Goal: Information Seeking & Learning: Learn about a topic

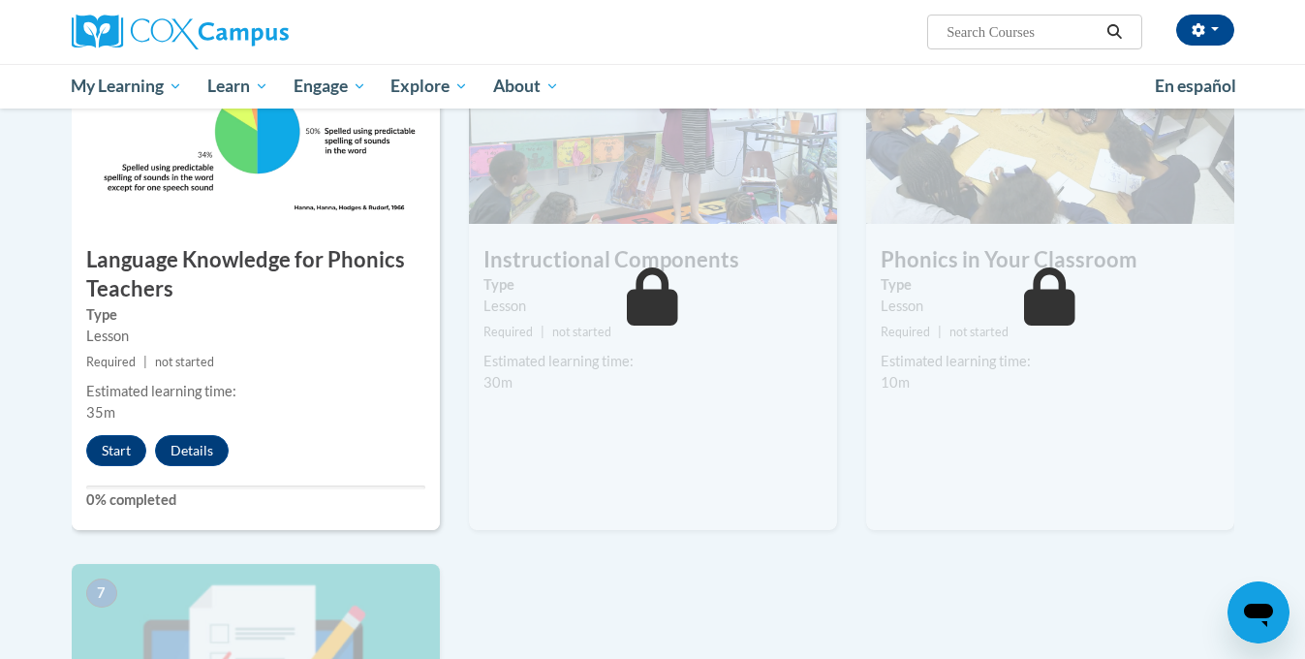
scroll to position [1024, 0]
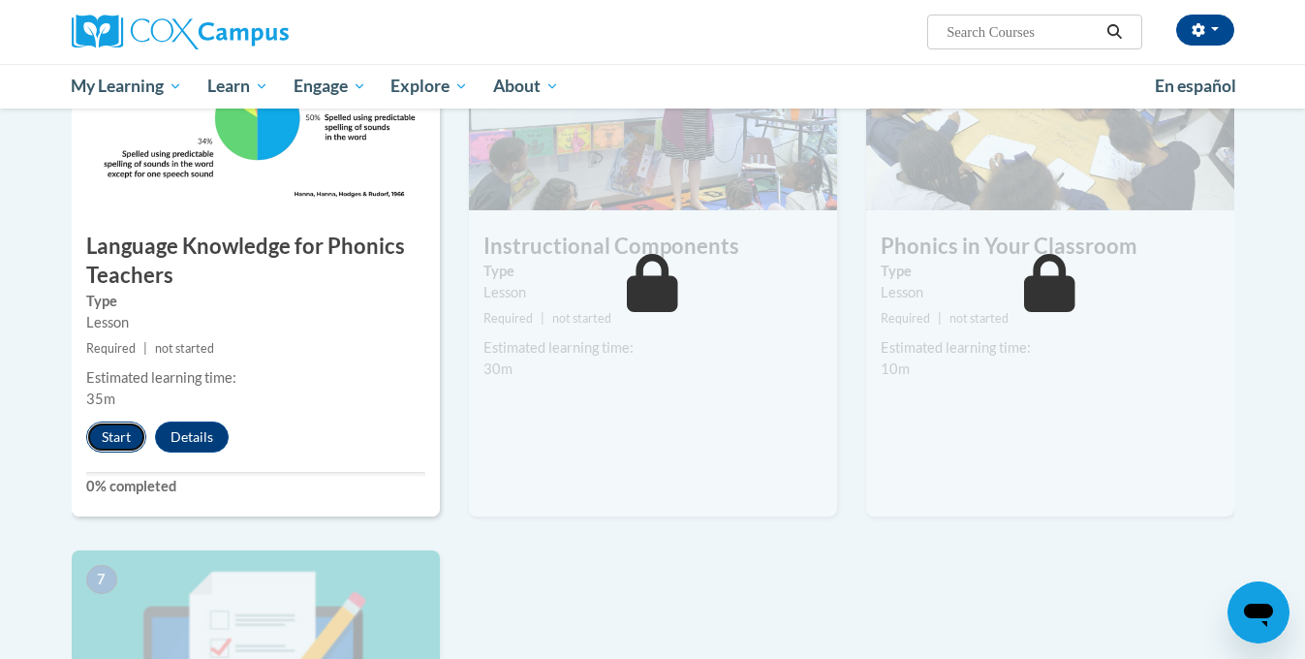
click at [106, 448] on button "Start" at bounding box center [116, 437] width 60 height 31
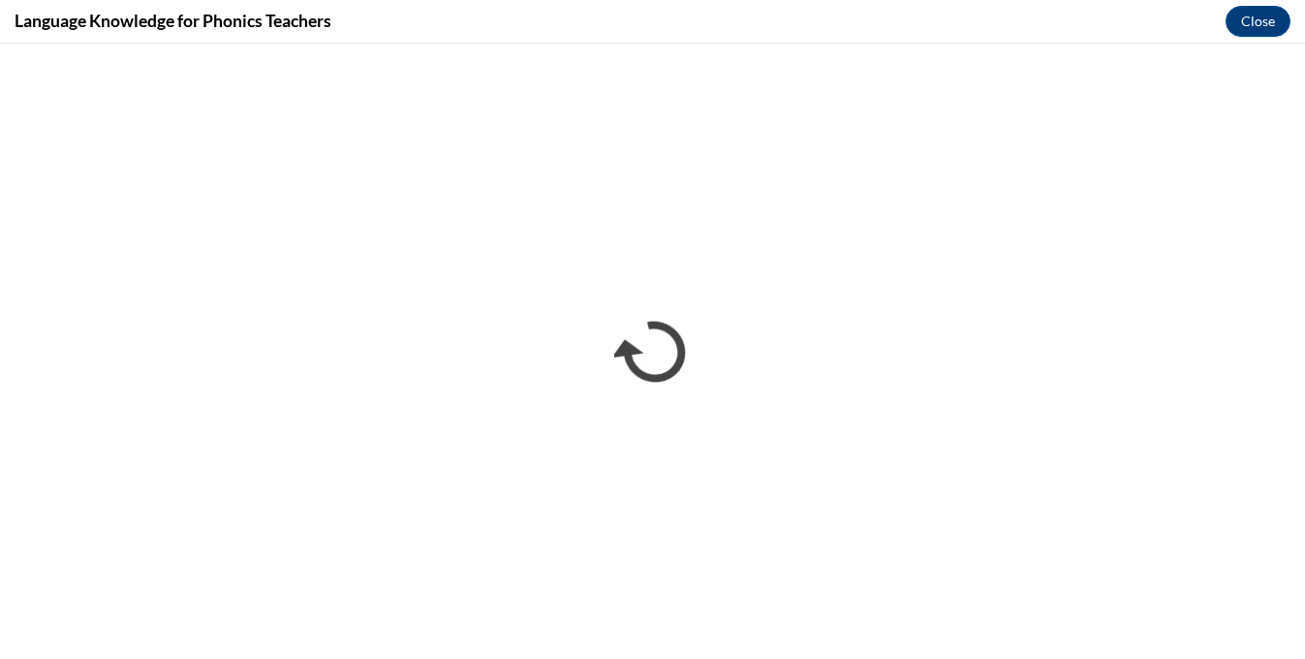
scroll to position [0, 0]
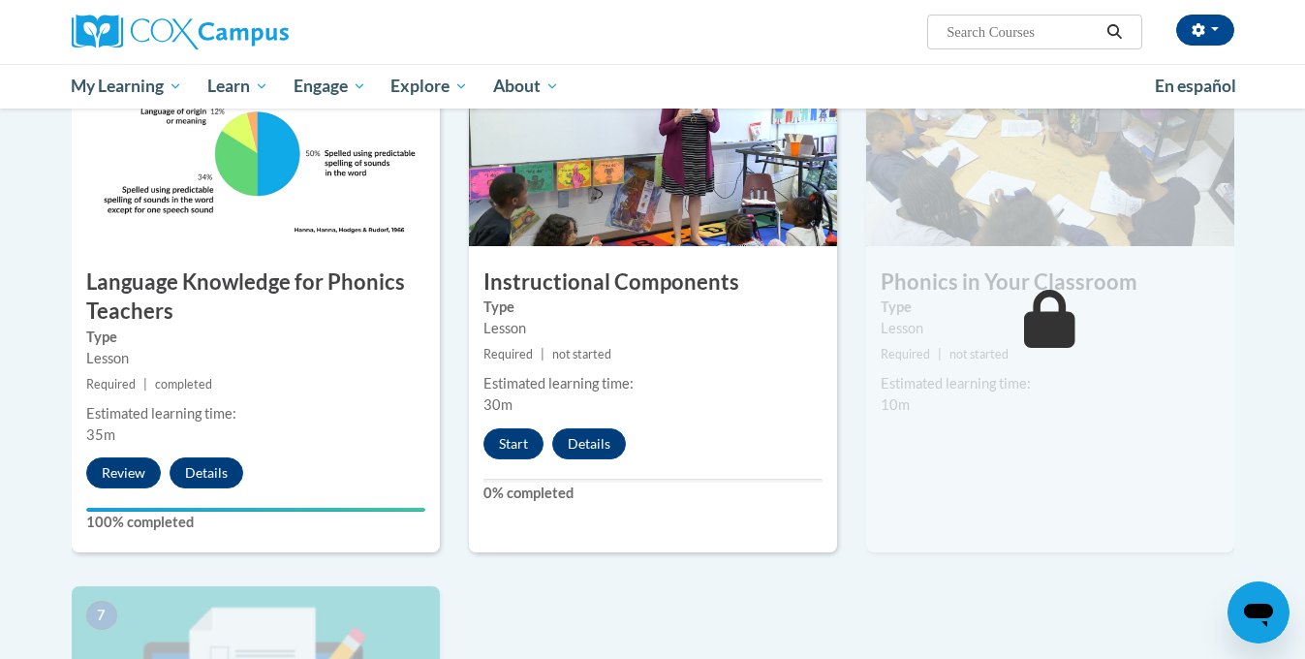
scroll to position [941, 0]
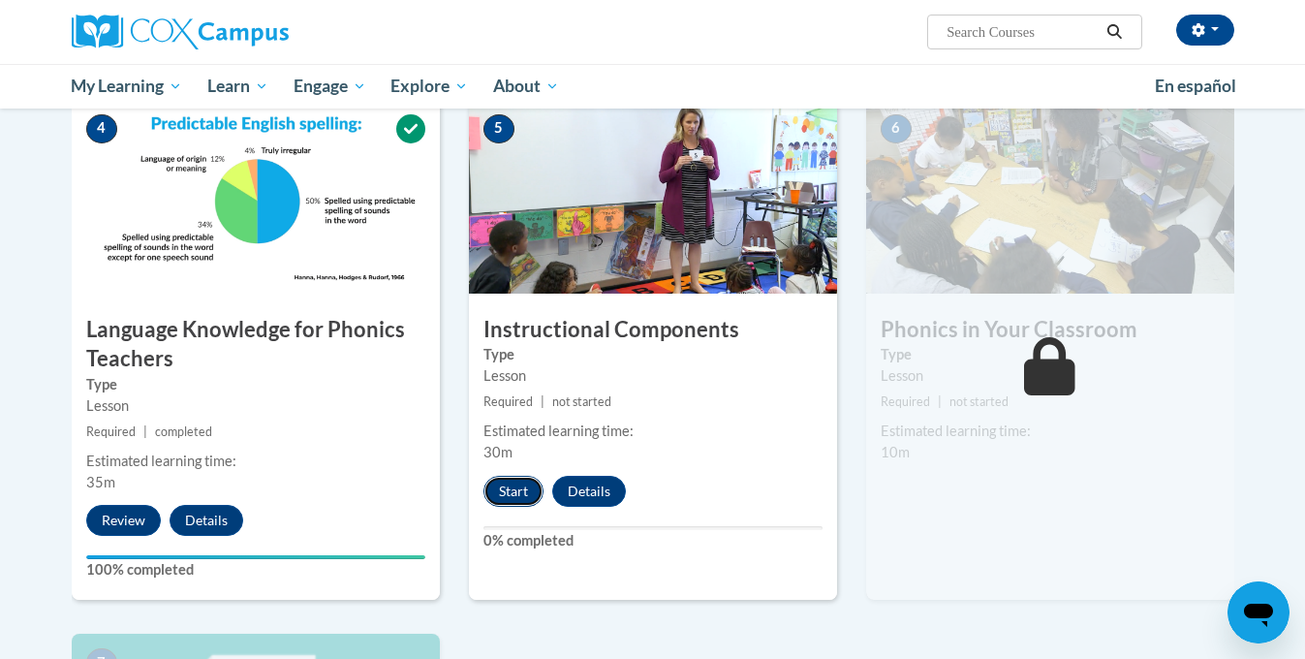
click at [503, 494] on button "Start" at bounding box center [514, 491] width 60 height 31
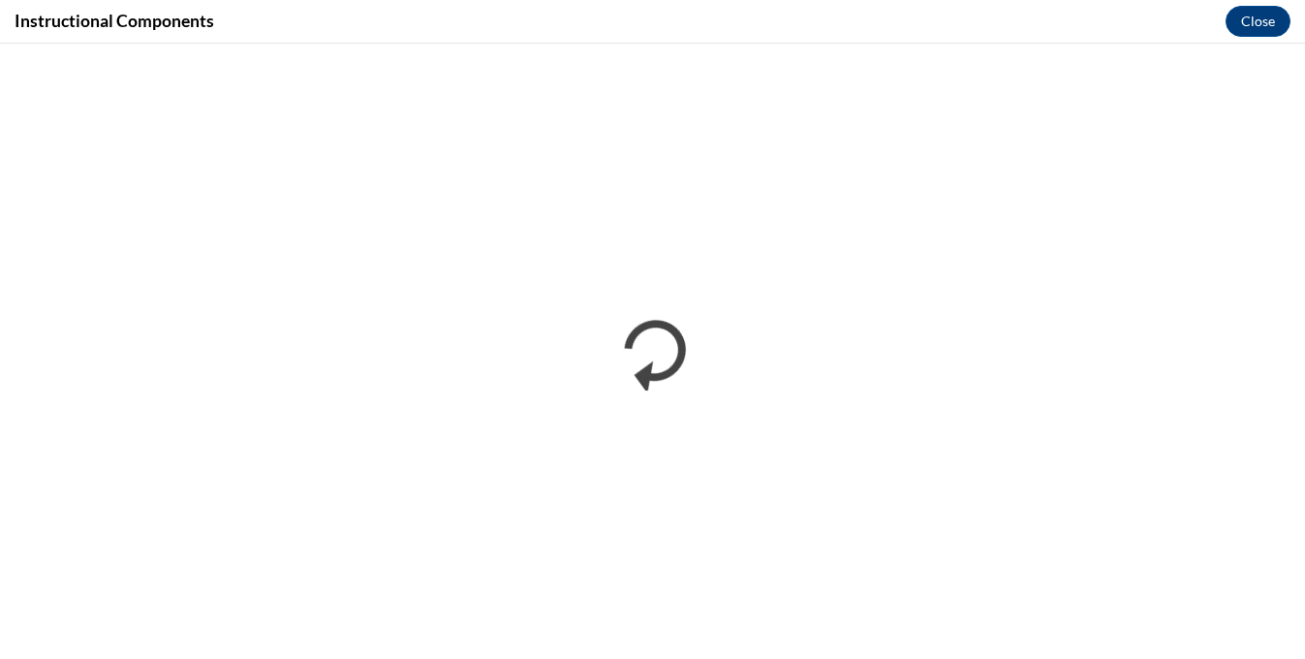
scroll to position [0, 0]
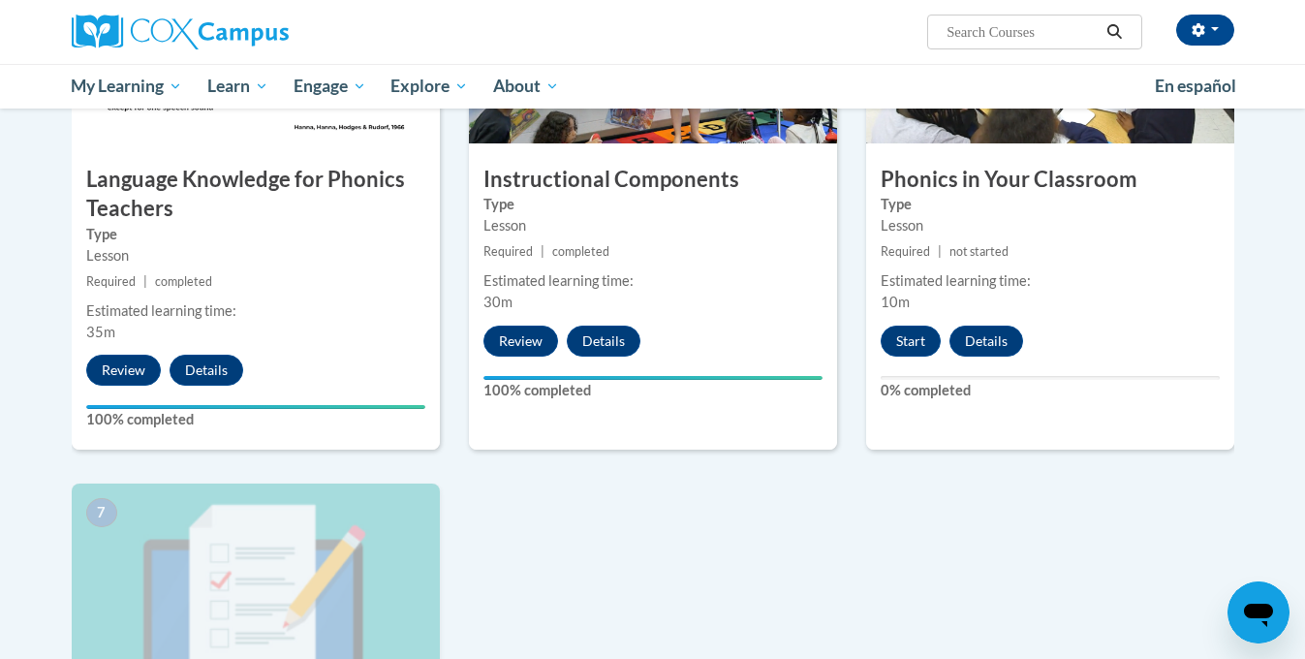
scroll to position [1098, 0]
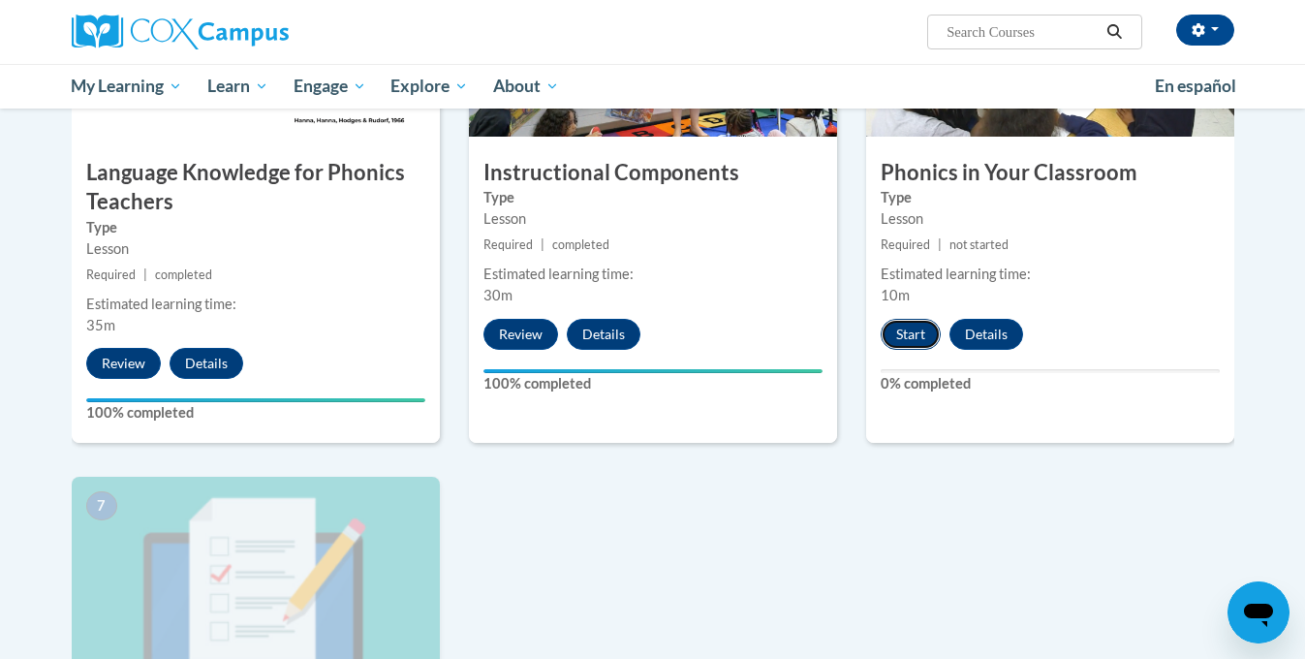
click at [925, 325] on button "Start" at bounding box center [911, 334] width 60 height 31
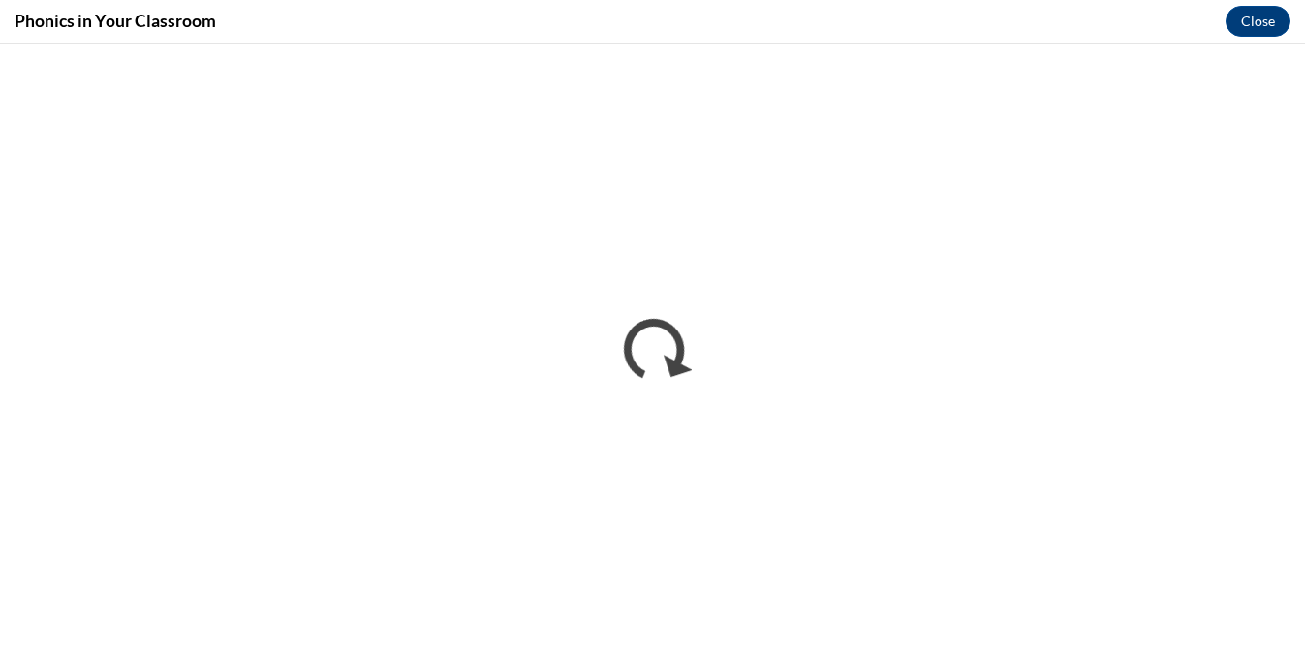
scroll to position [0, 0]
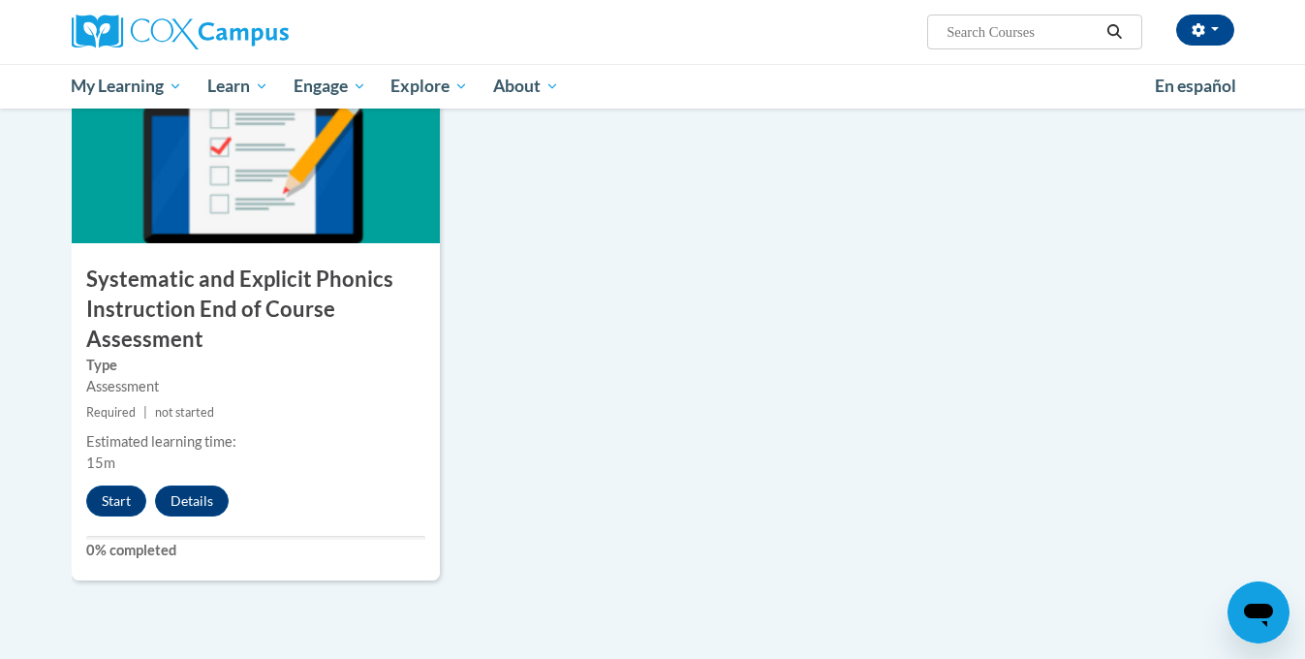
scroll to position [1530, 0]
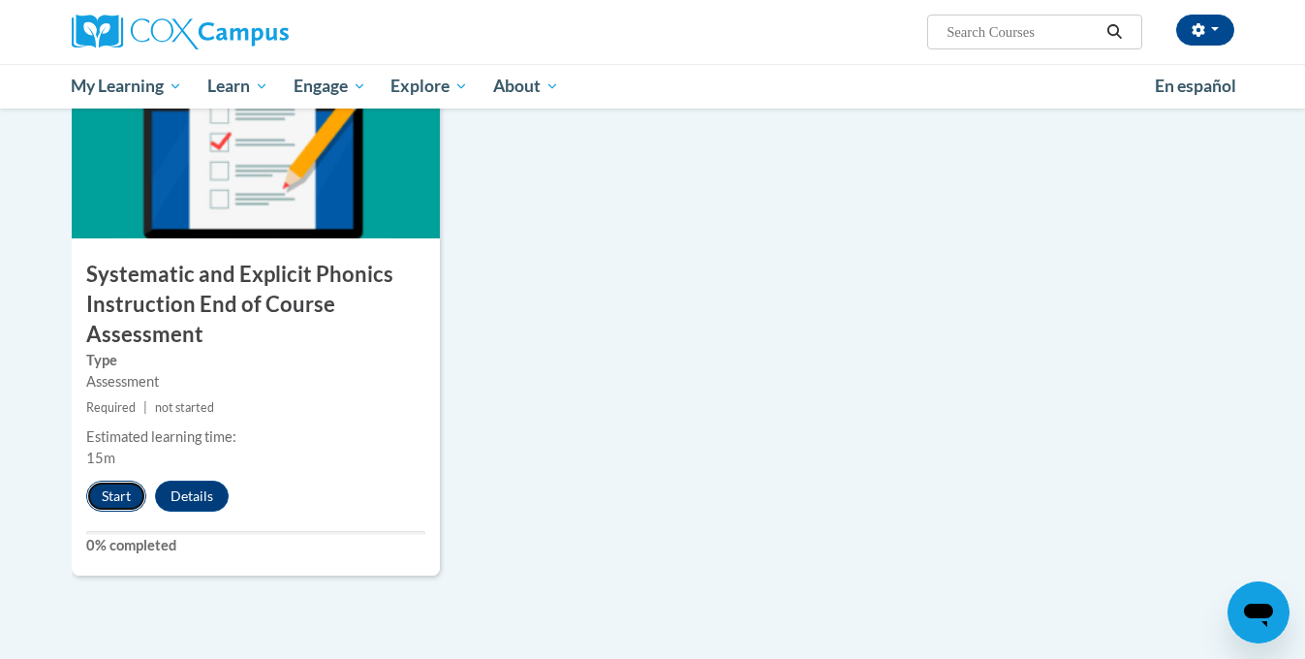
click at [130, 493] on button "Start" at bounding box center [116, 496] width 60 height 31
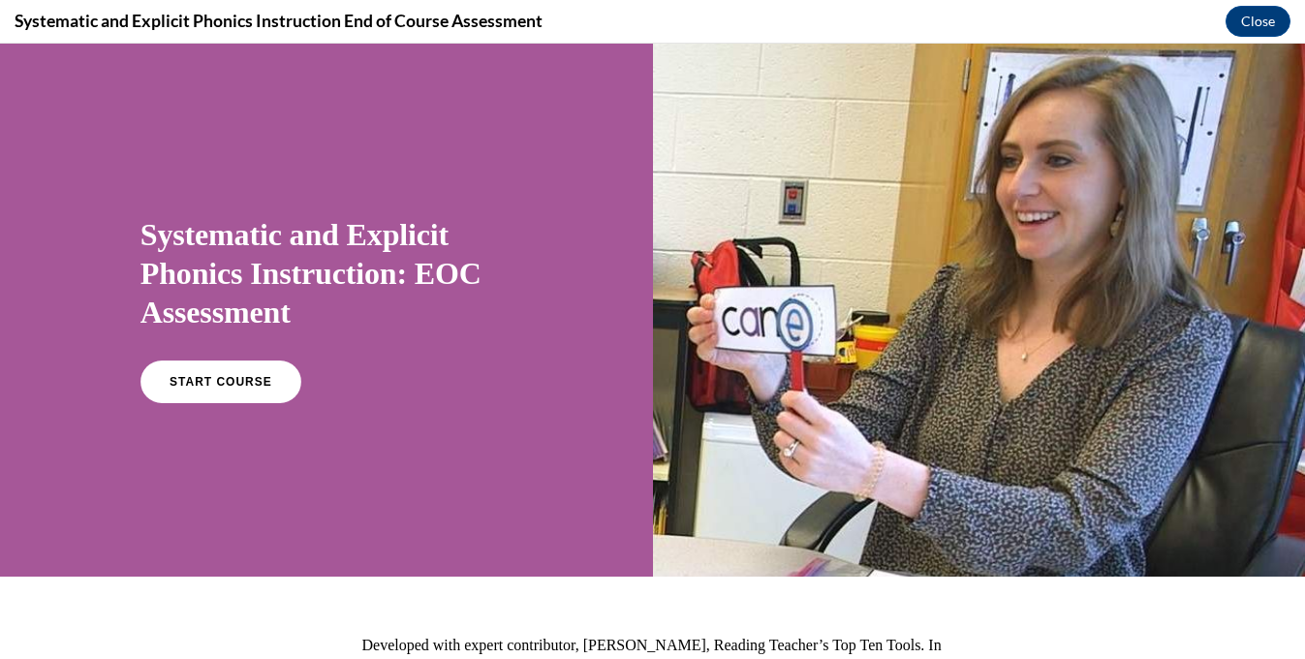
scroll to position [1, 0]
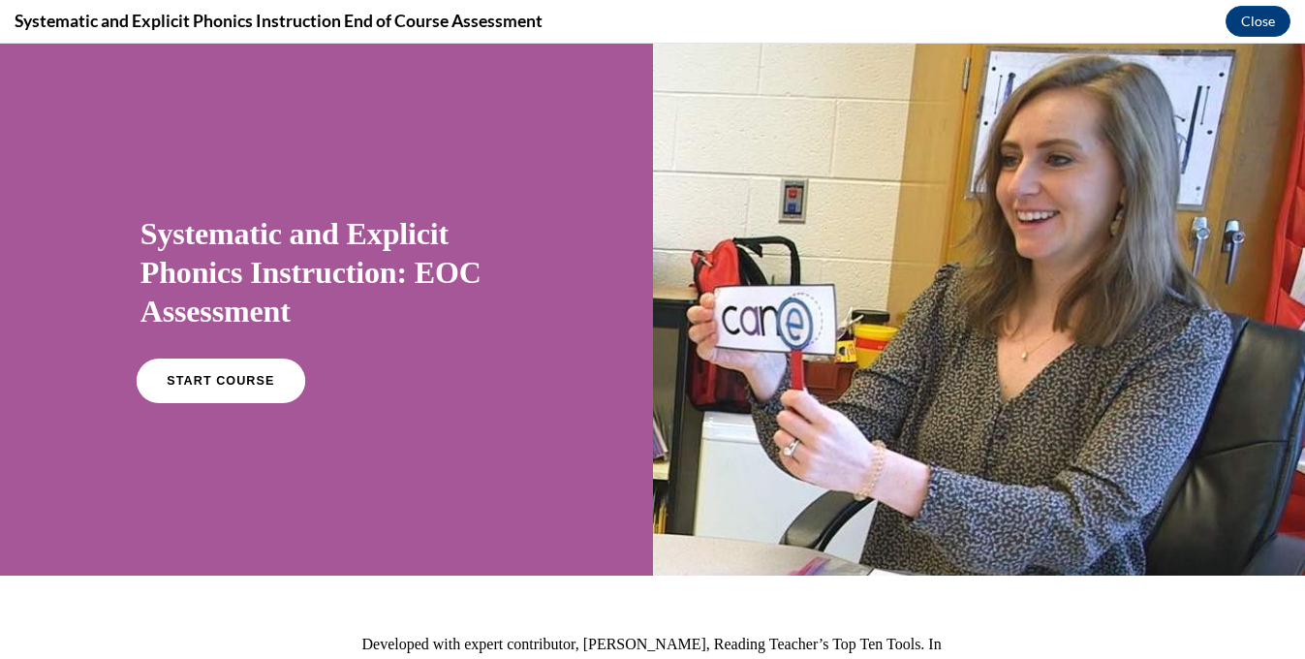
click at [226, 369] on link "START COURSE" at bounding box center [221, 381] width 169 height 45
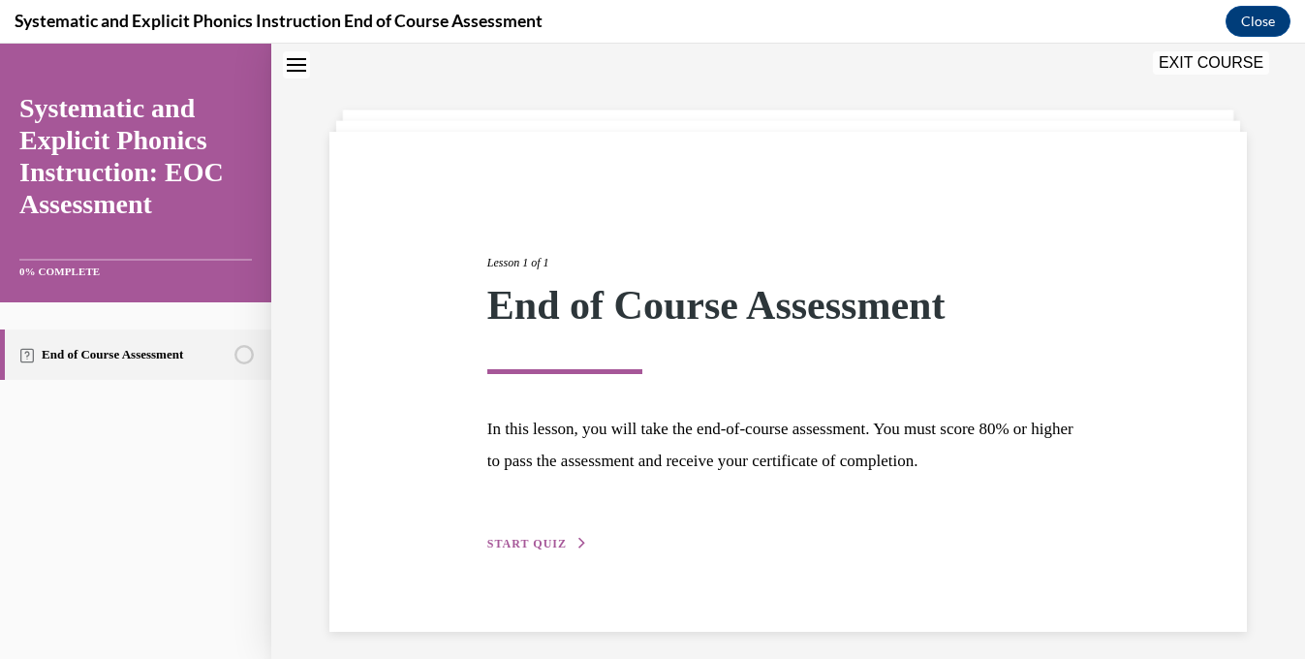
scroll to position [71, 0]
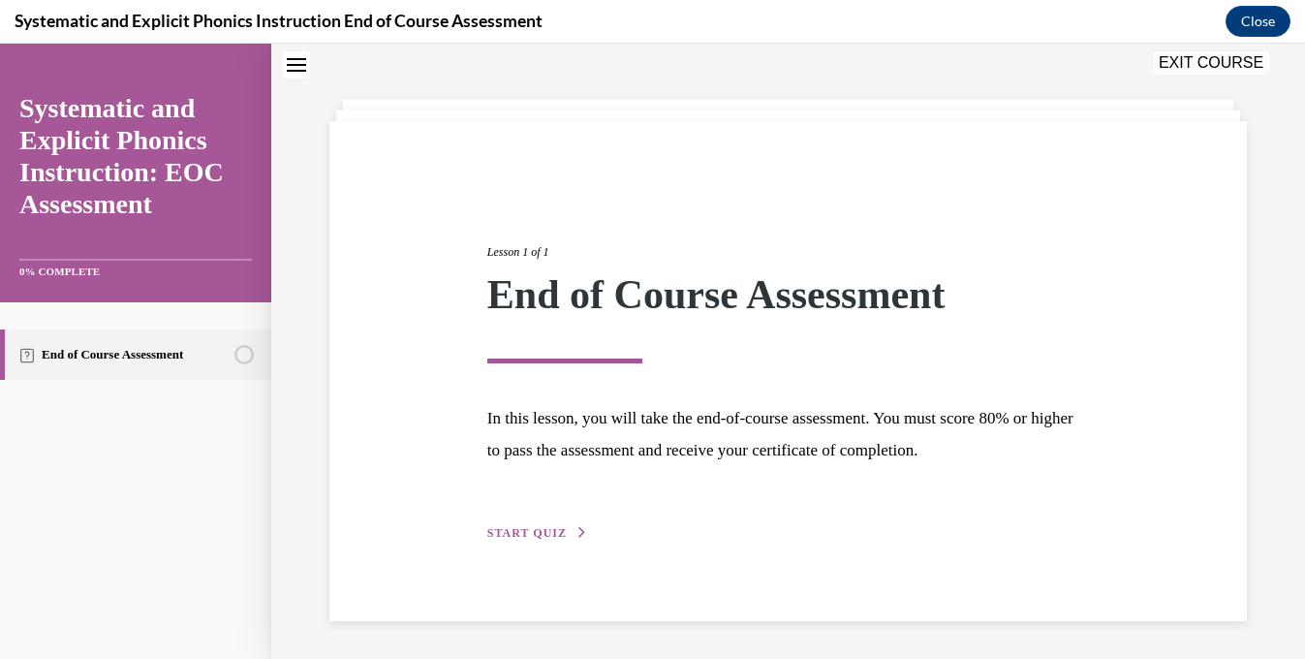
click at [554, 521] on div "Lesson 1 of 1 End of Course Assessment In this lesson, you will take the end-of…" at bounding box center [788, 371] width 631 height 345
click at [551, 534] on span "START QUIZ" at bounding box center [526, 533] width 79 height 14
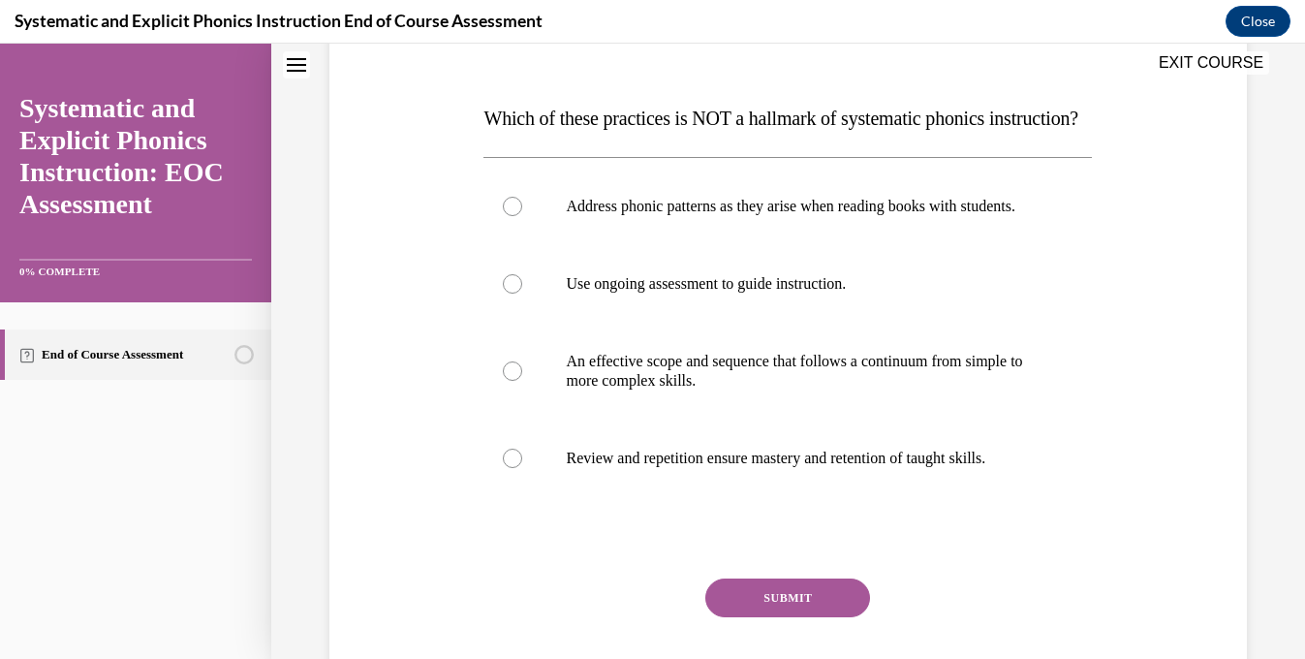
scroll to position [271, 0]
click at [611, 215] on p "Address phonic patterns as they arise when reading books with students." at bounding box center [805, 205] width 478 height 19
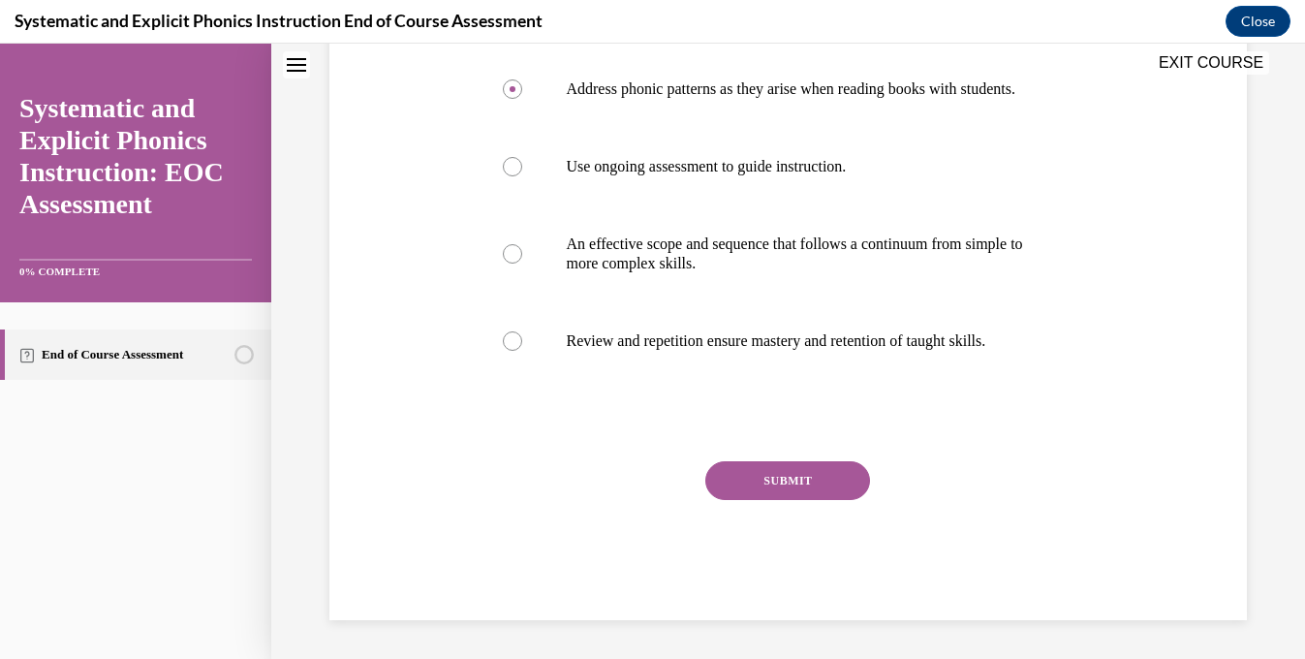
click at [760, 500] on button "SUBMIT" at bounding box center [787, 480] width 165 height 39
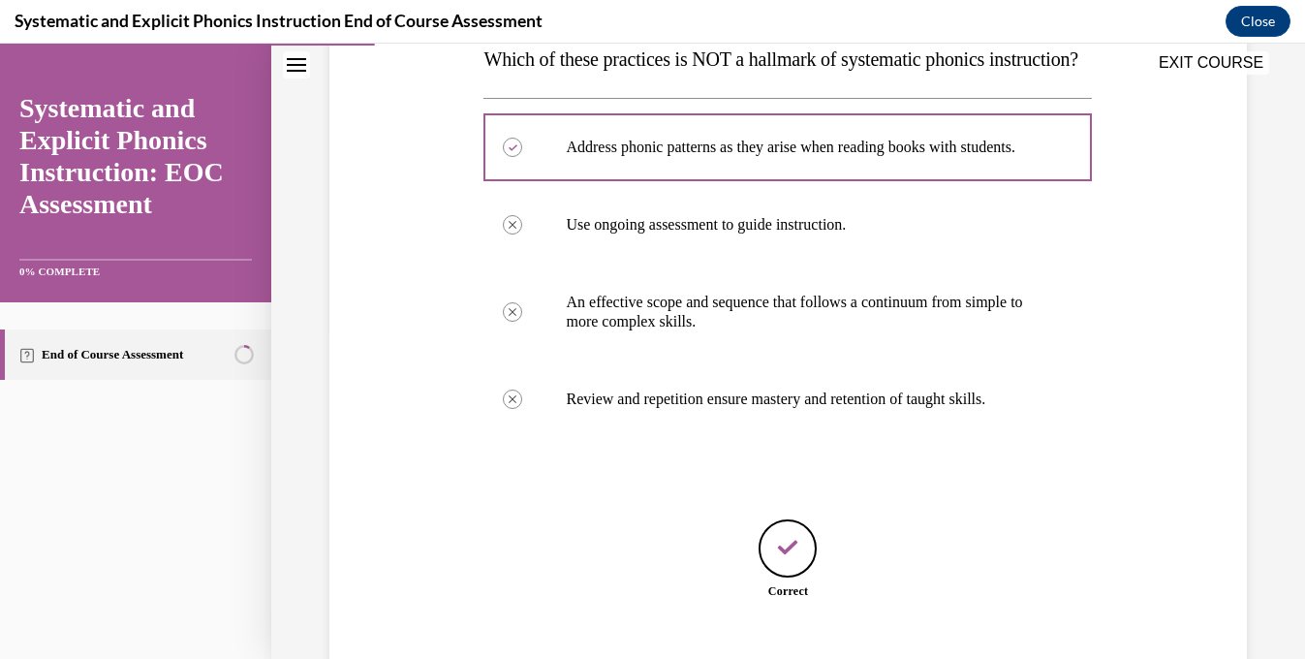
scroll to position [507, 0]
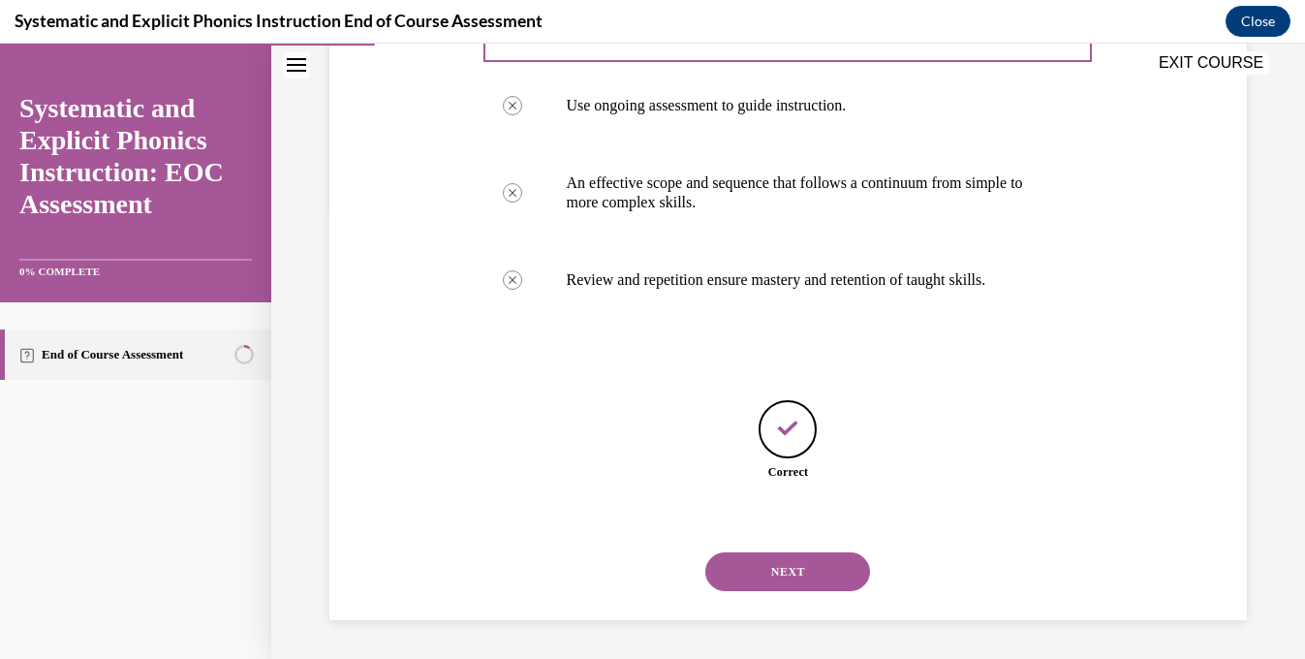
click at [763, 565] on button "NEXT" at bounding box center [787, 571] width 165 height 39
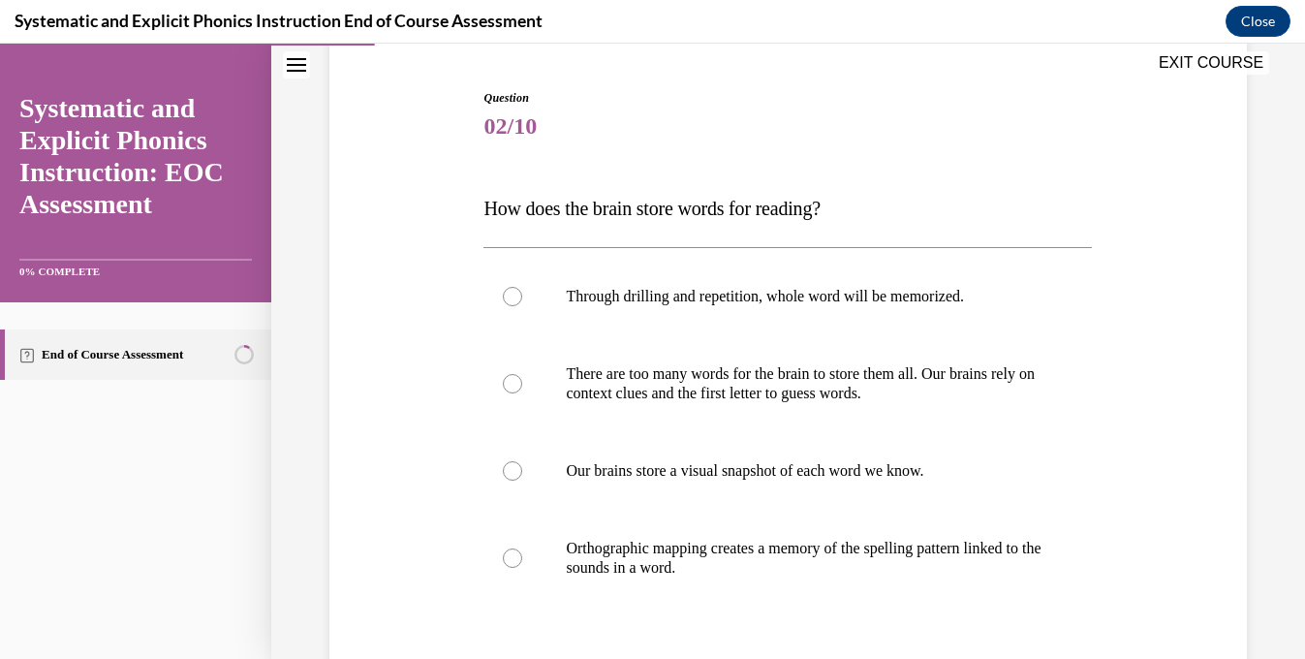
scroll to position [207, 0]
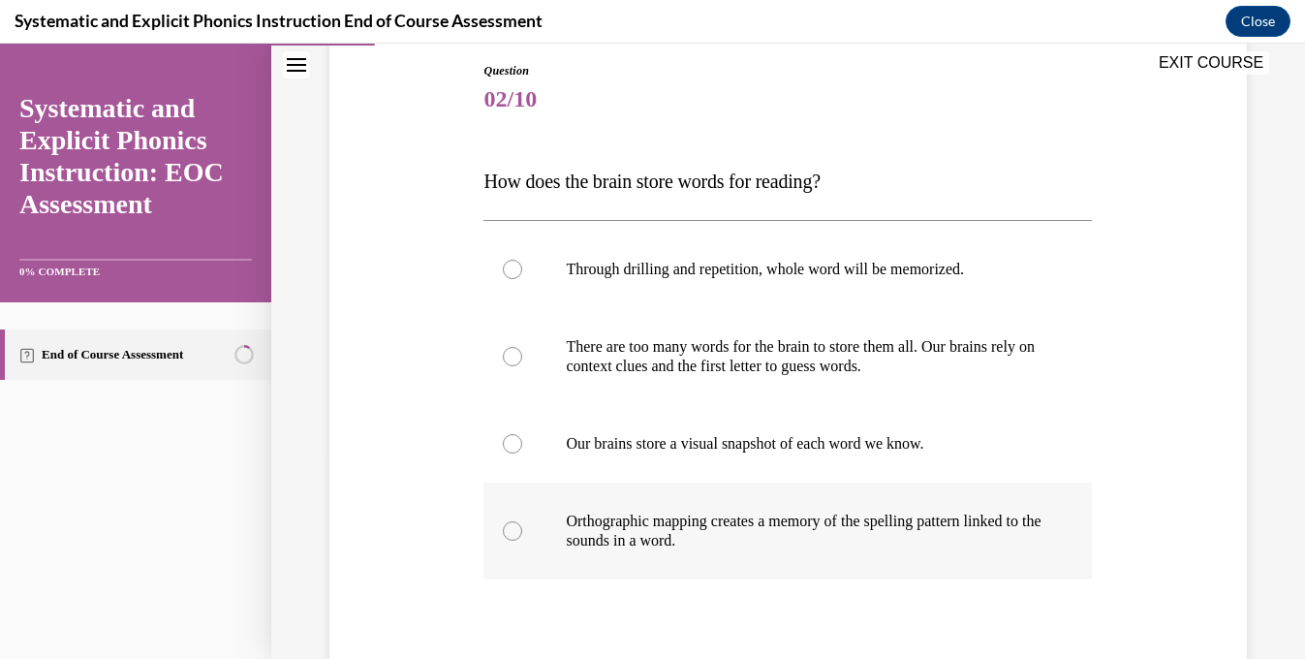
click at [752, 522] on p "Orthographic mapping creates a memory of the spelling pattern linked to the sou…" at bounding box center [805, 531] width 478 height 39
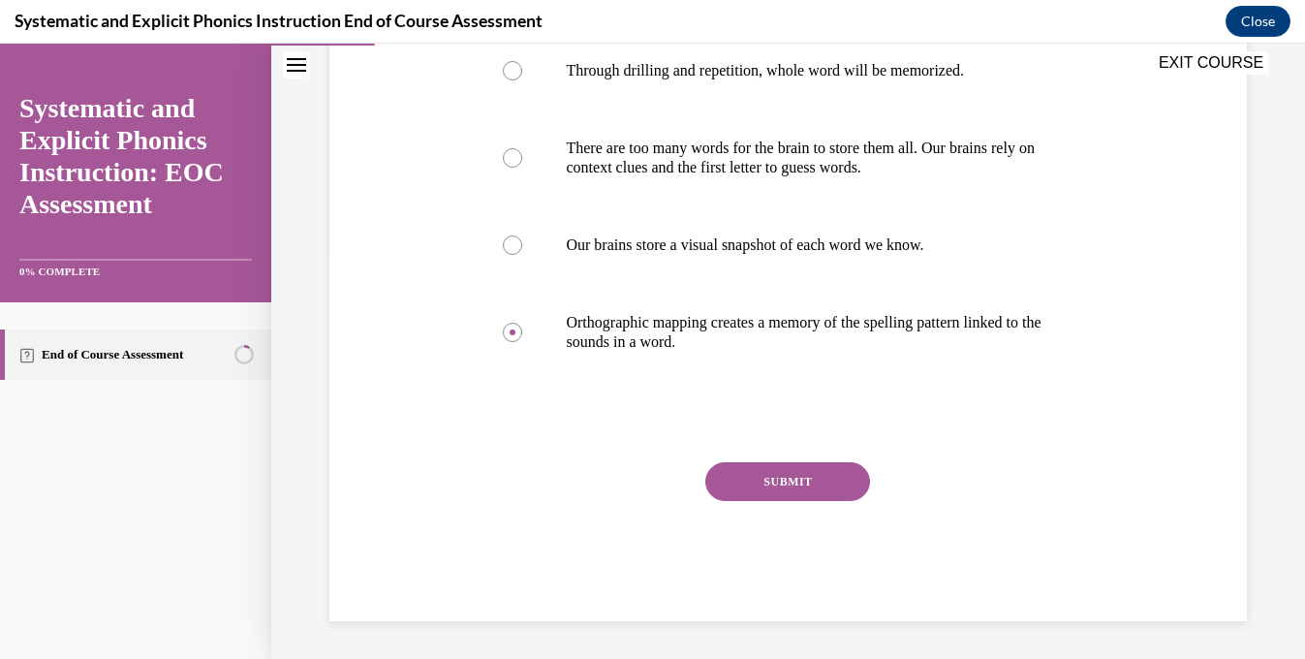
click at [749, 475] on button "SUBMIT" at bounding box center [787, 481] width 165 height 39
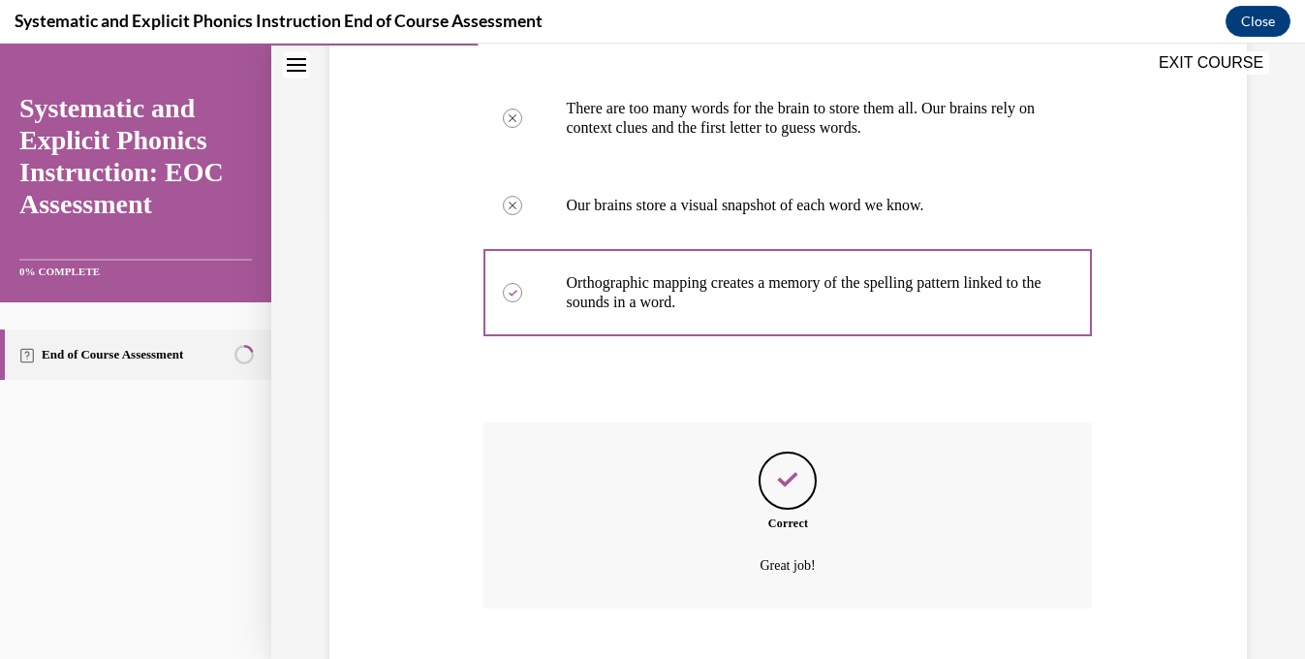
scroll to position [564, 0]
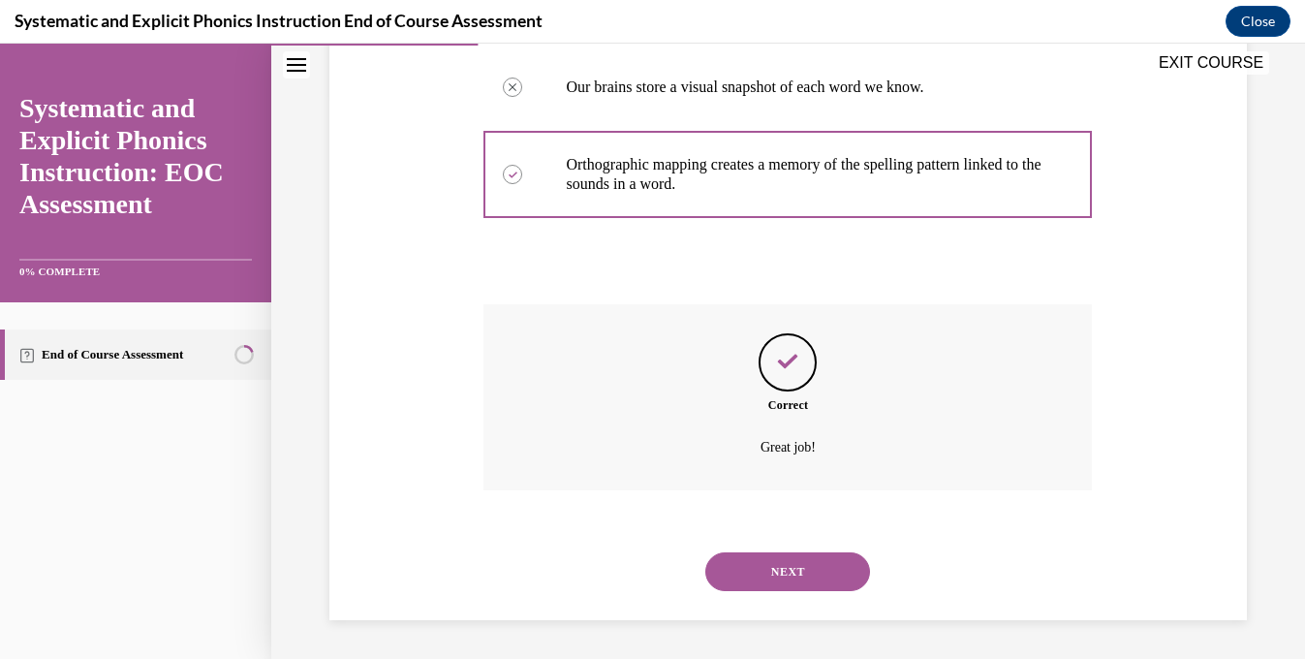
click at [752, 557] on button "NEXT" at bounding box center [787, 571] width 165 height 39
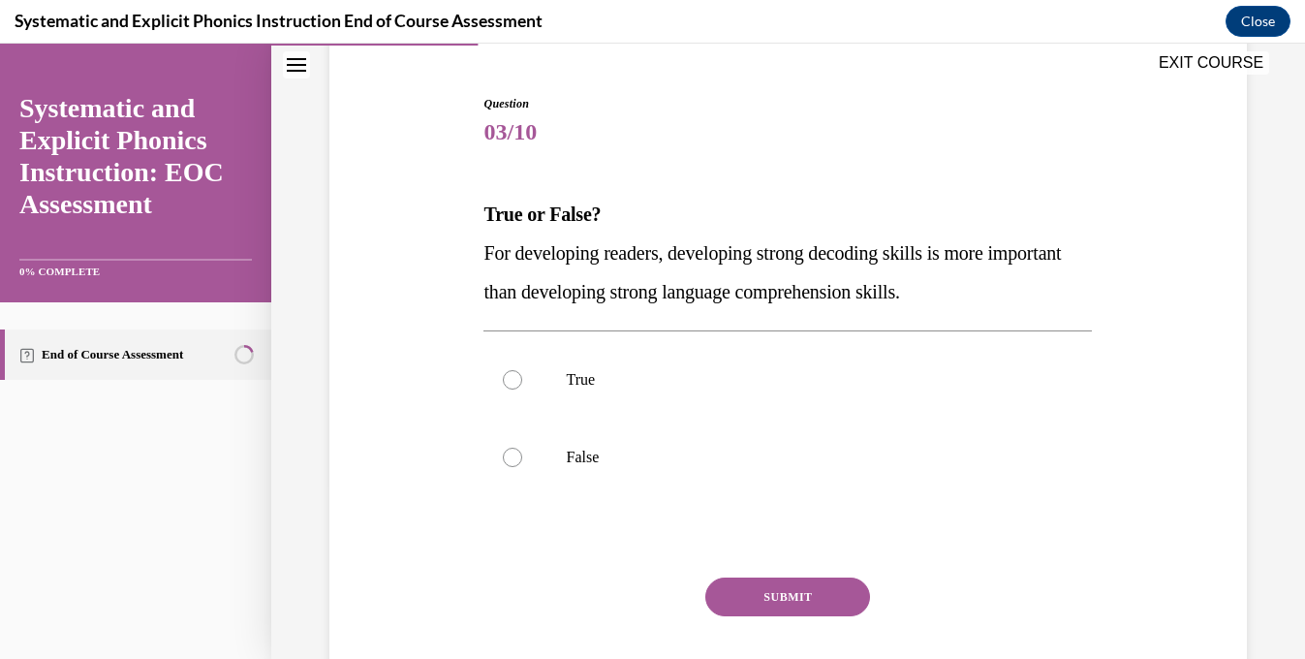
scroll to position [175, 0]
click at [724, 473] on div at bounding box center [788, 457] width 609 height 78
click at [748, 601] on button "SUBMIT" at bounding box center [787, 596] width 165 height 39
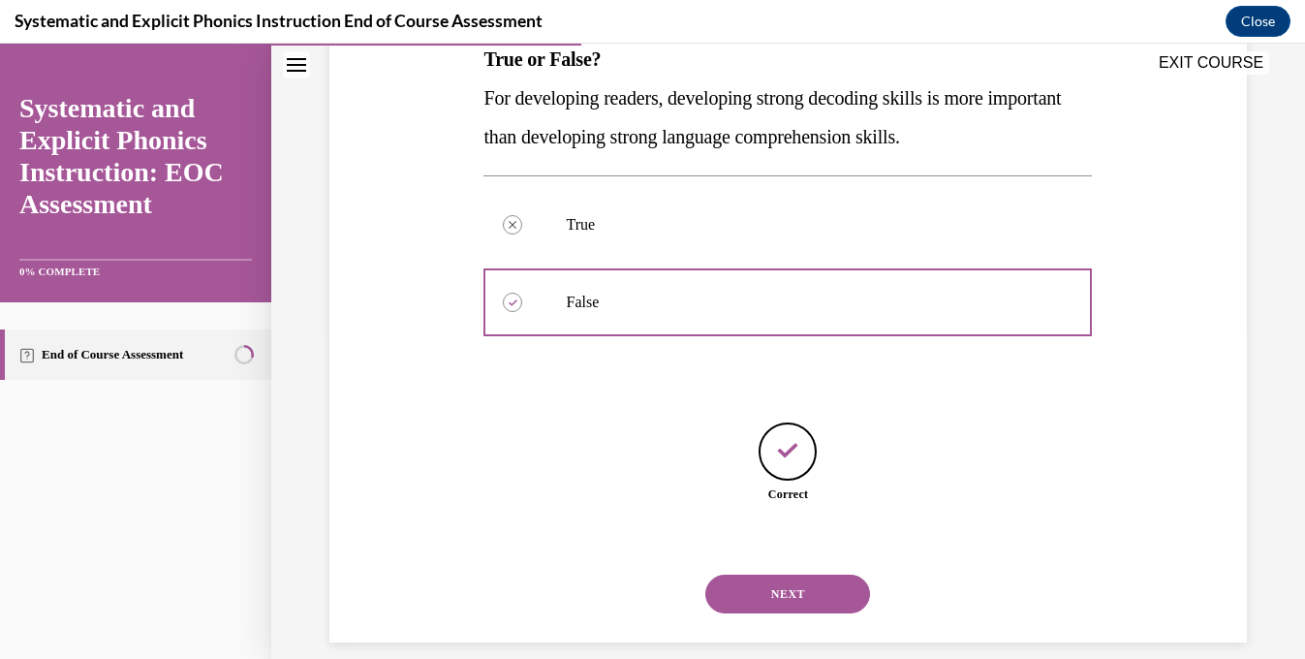
scroll to position [352, 0]
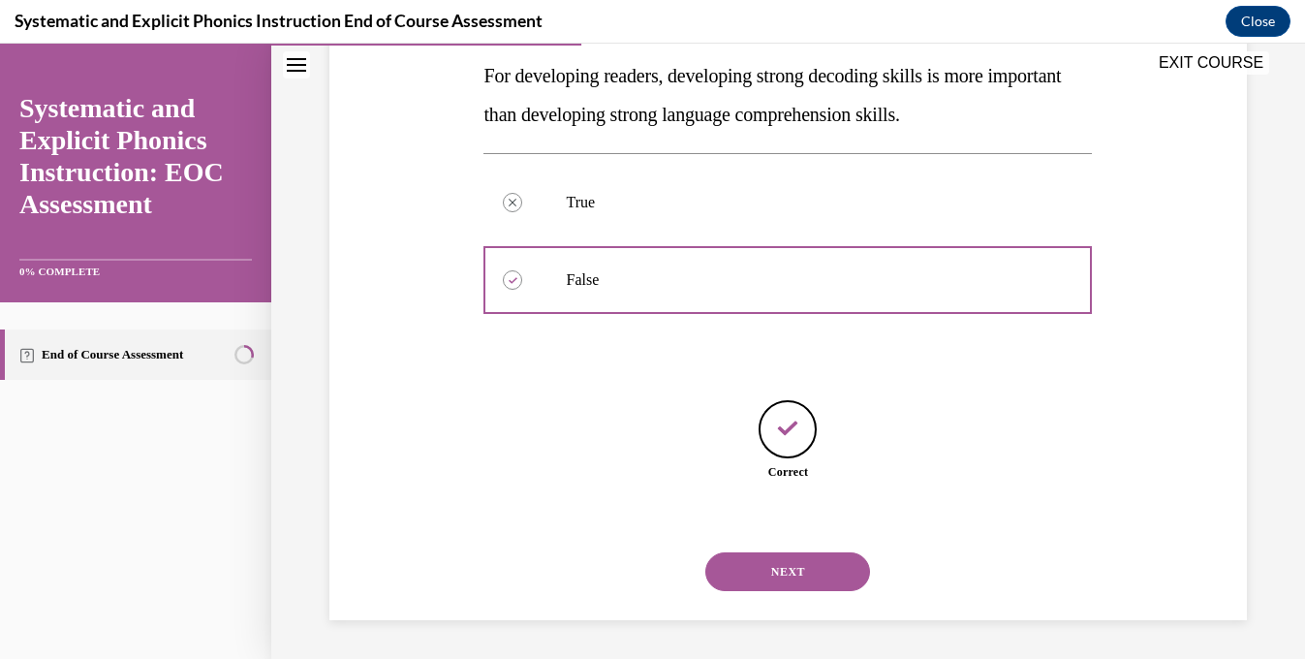
click at [751, 573] on button "NEXT" at bounding box center [787, 571] width 165 height 39
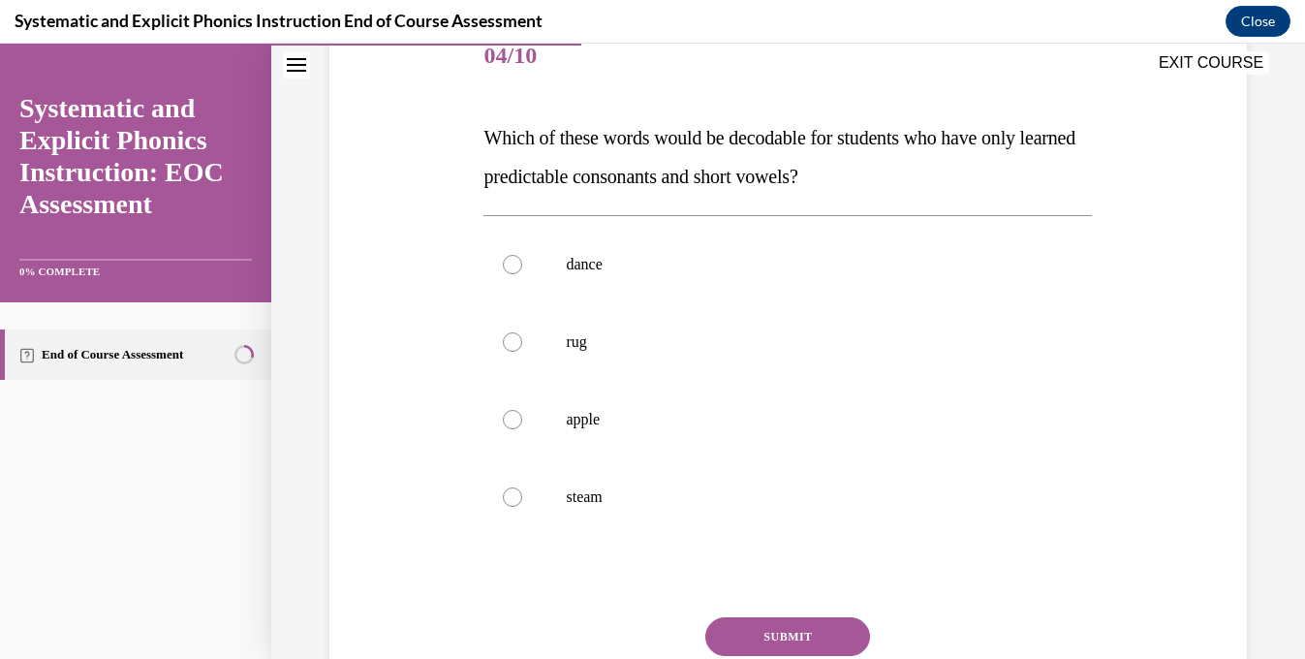
scroll to position [254, 0]
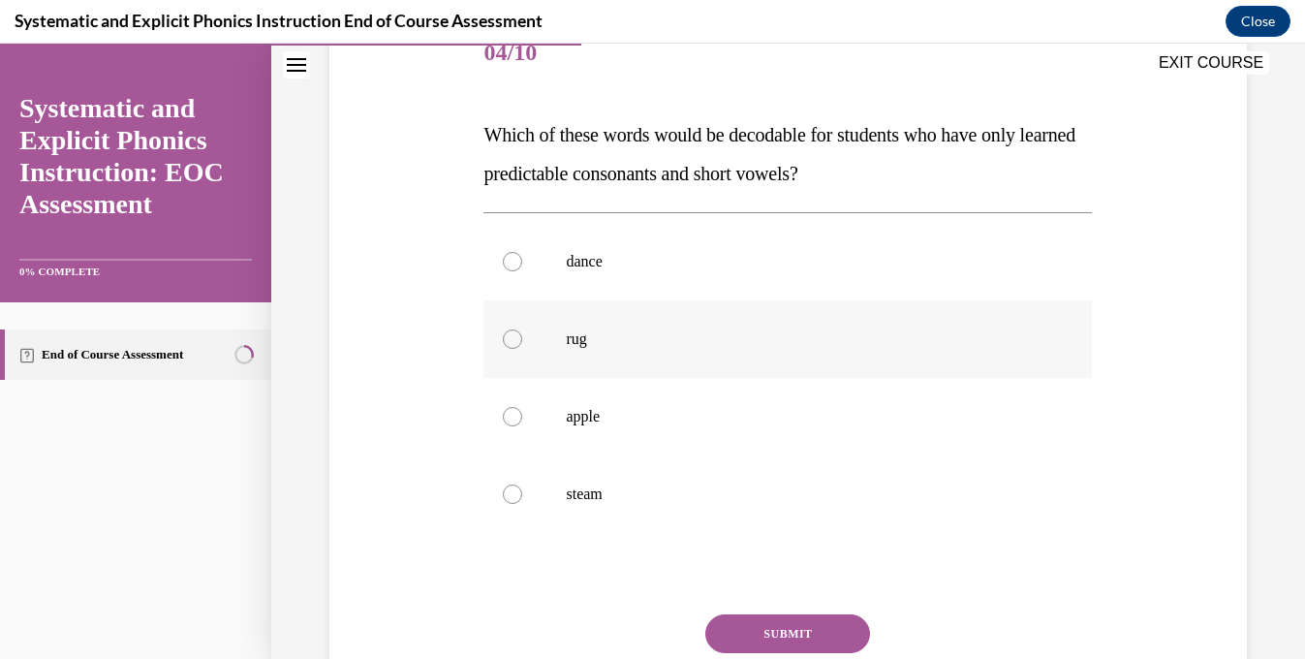
click at [671, 341] on p "rug" at bounding box center [805, 338] width 478 height 19
click at [756, 625] on button "SUBMIT" at bounding box center [787, 633] width 165 height 39
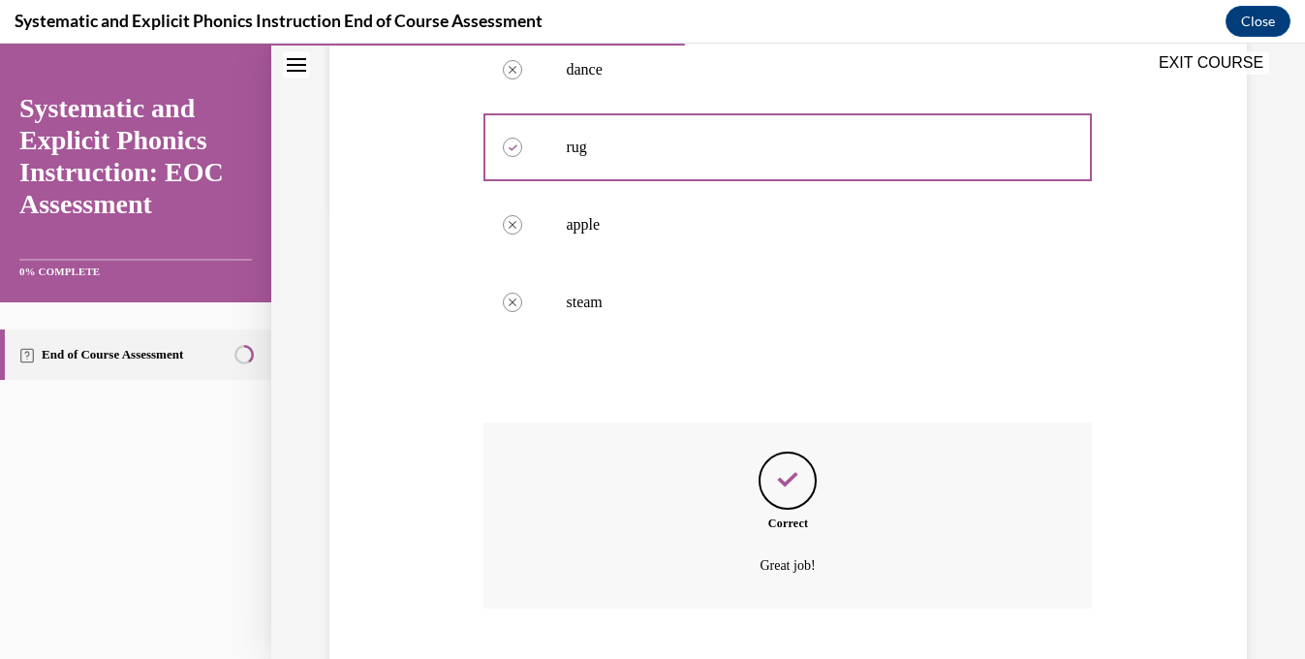
scroll to position [564, 0]
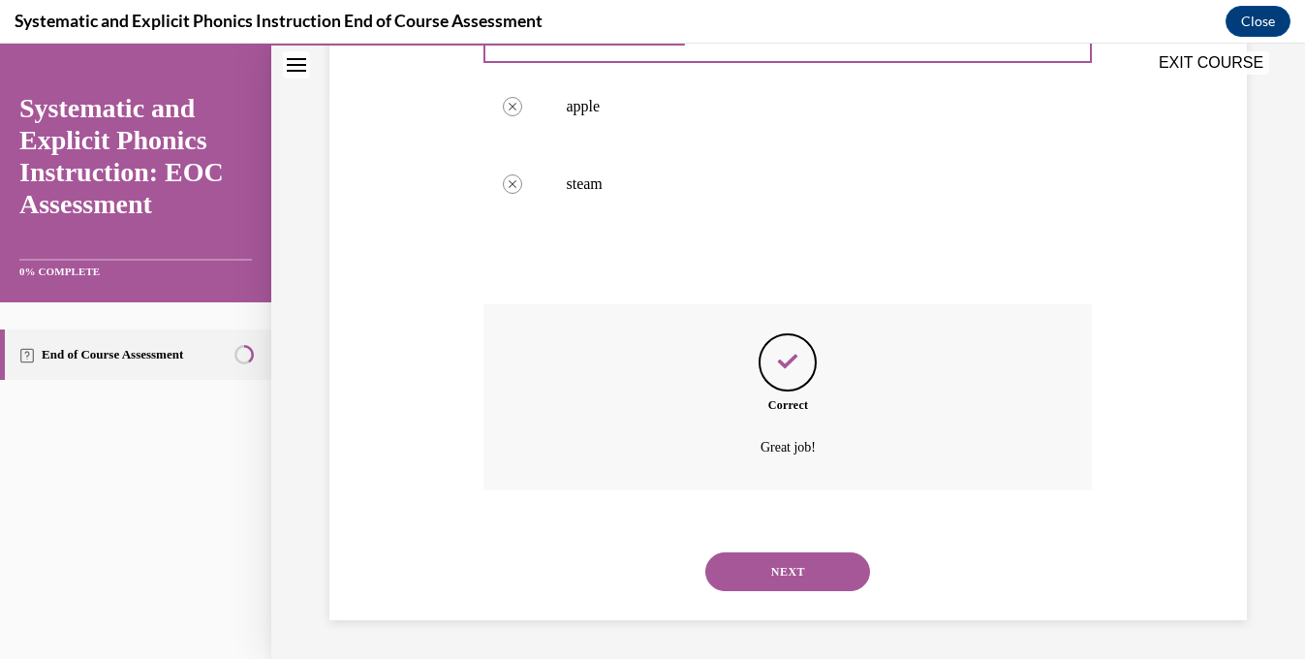
click at [740, 558] on button "NEXT" at bounding box center [787, 571] width 165 height 39
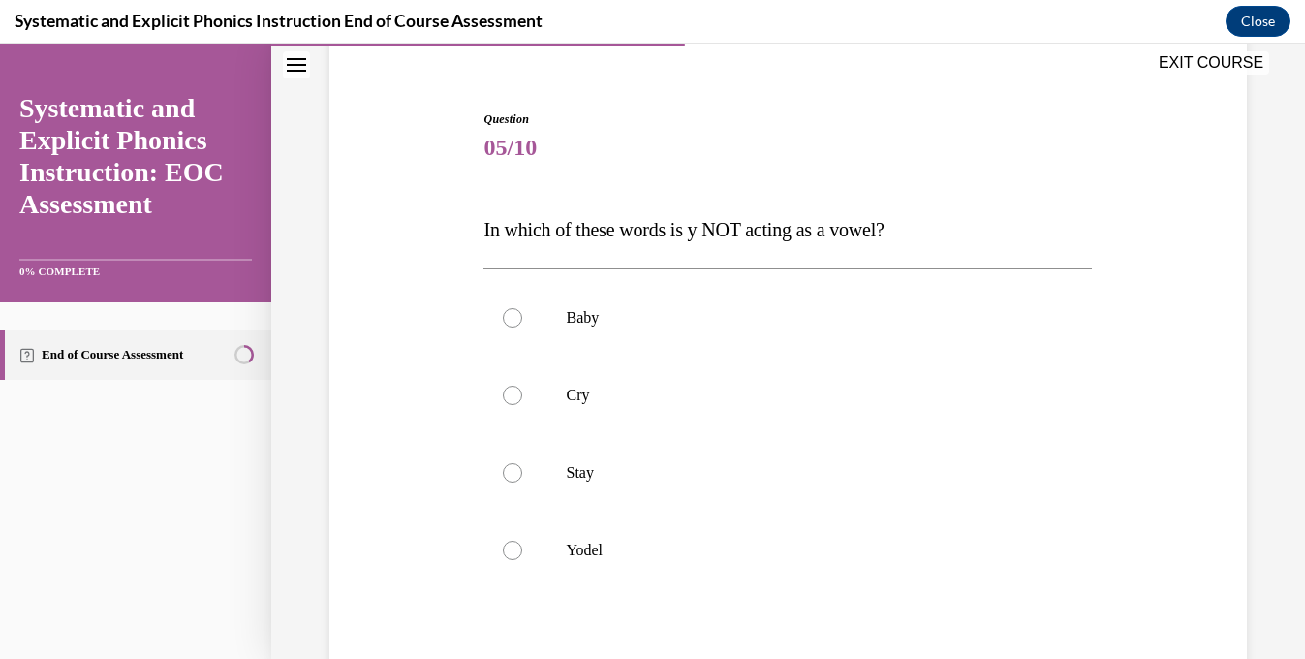
scroll to position [170, 0]
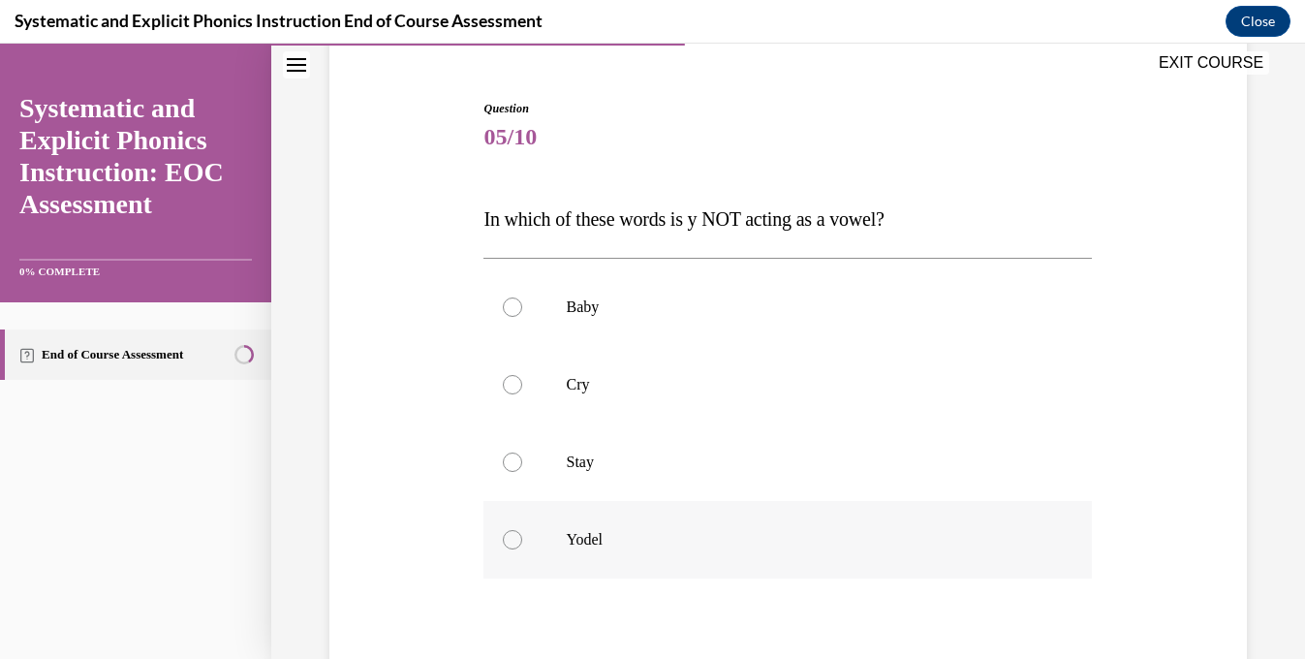
click at [745, 520] on div at bounding box center [788, 540] width 609 height 78
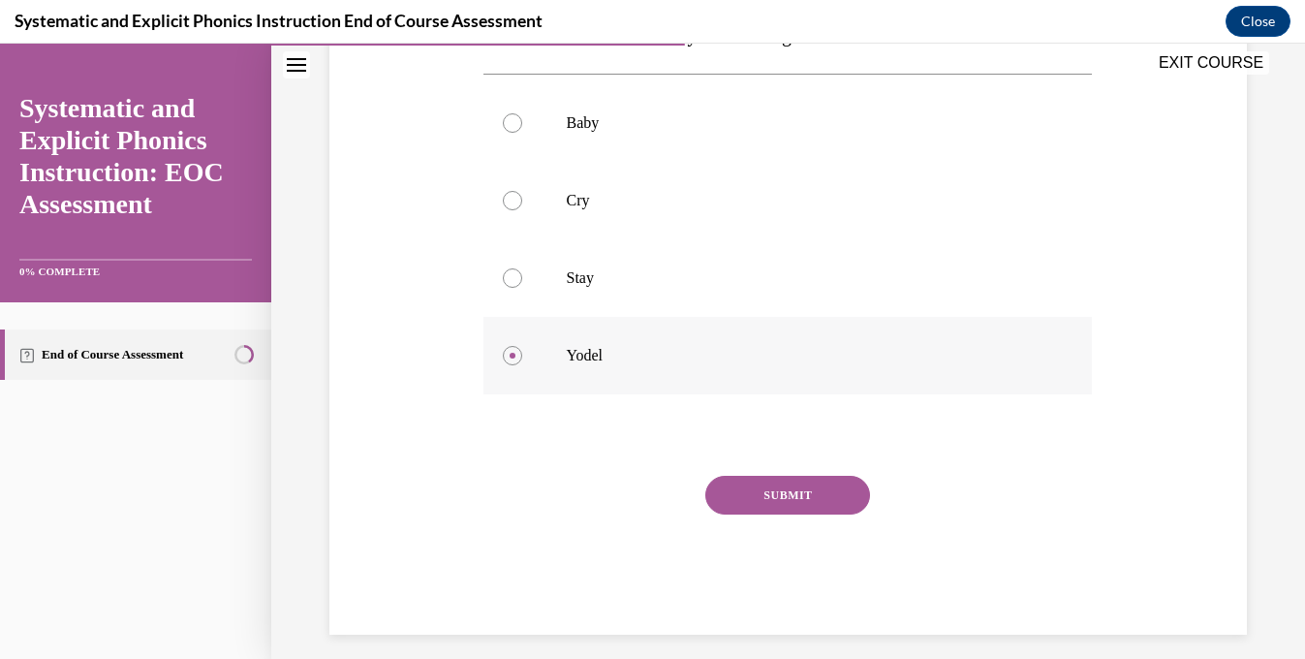
scroll to position [365, 0]
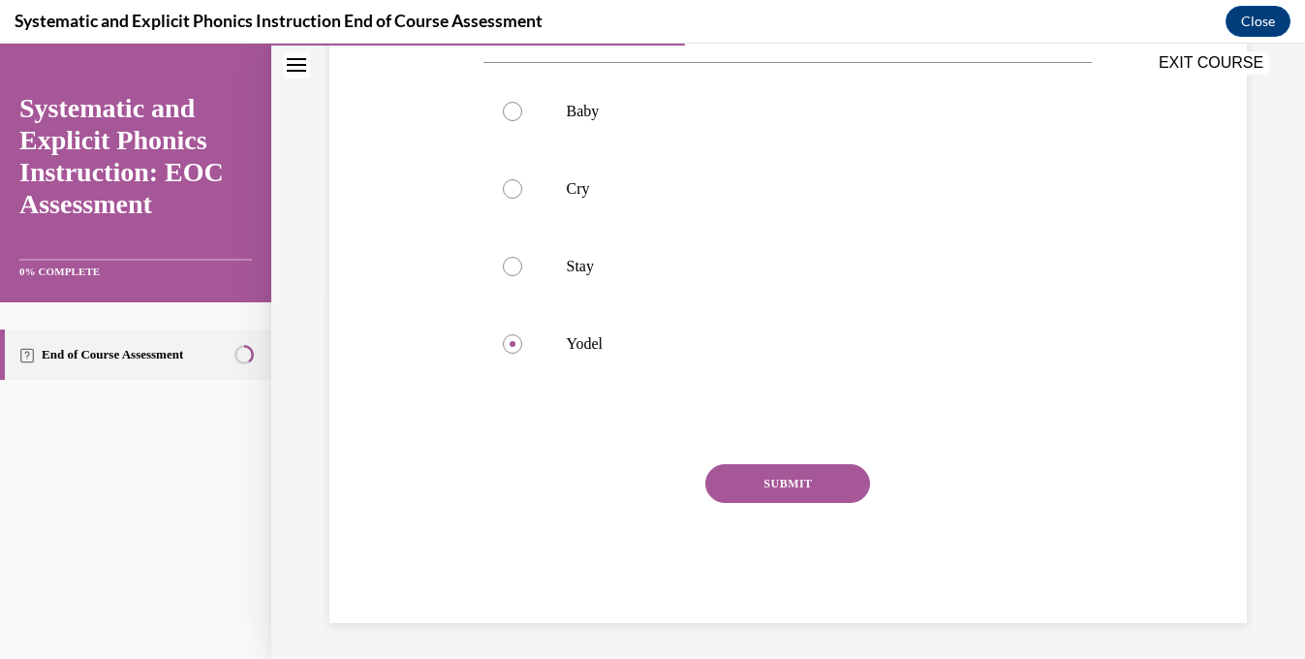
click at [751, 496] on button "SUBMIT" at bounding box center [787, 483] width 165 height 39
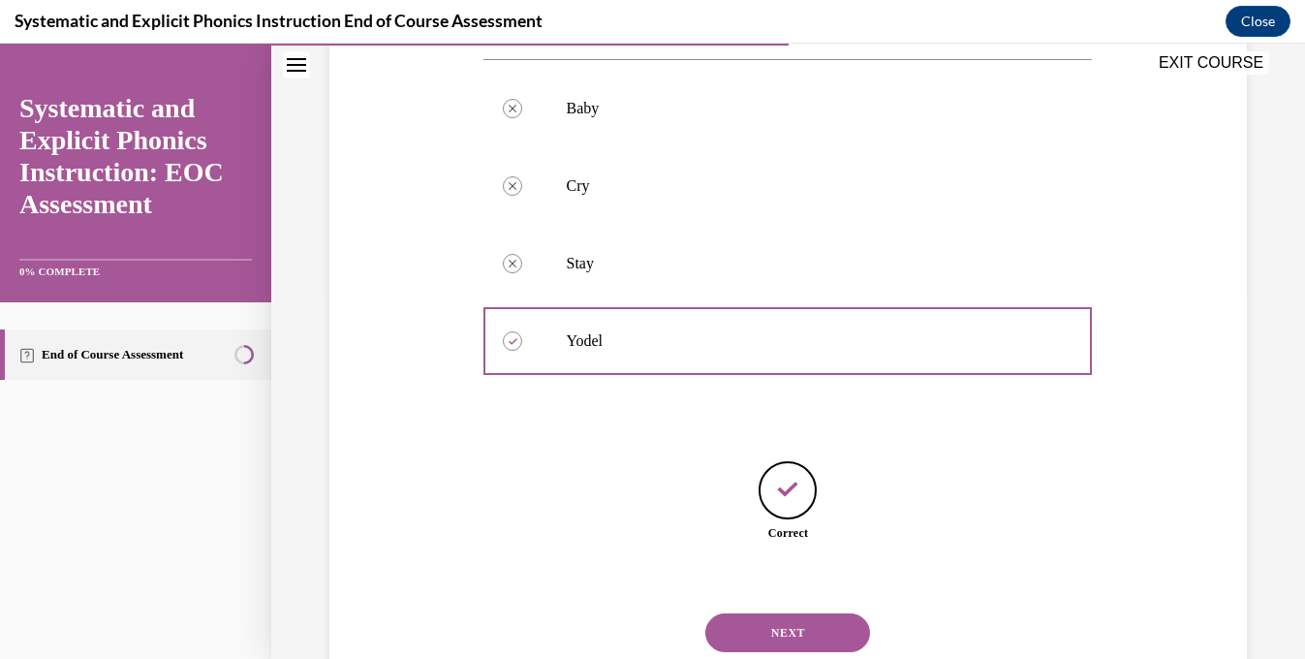
scroll to position [429, 0]
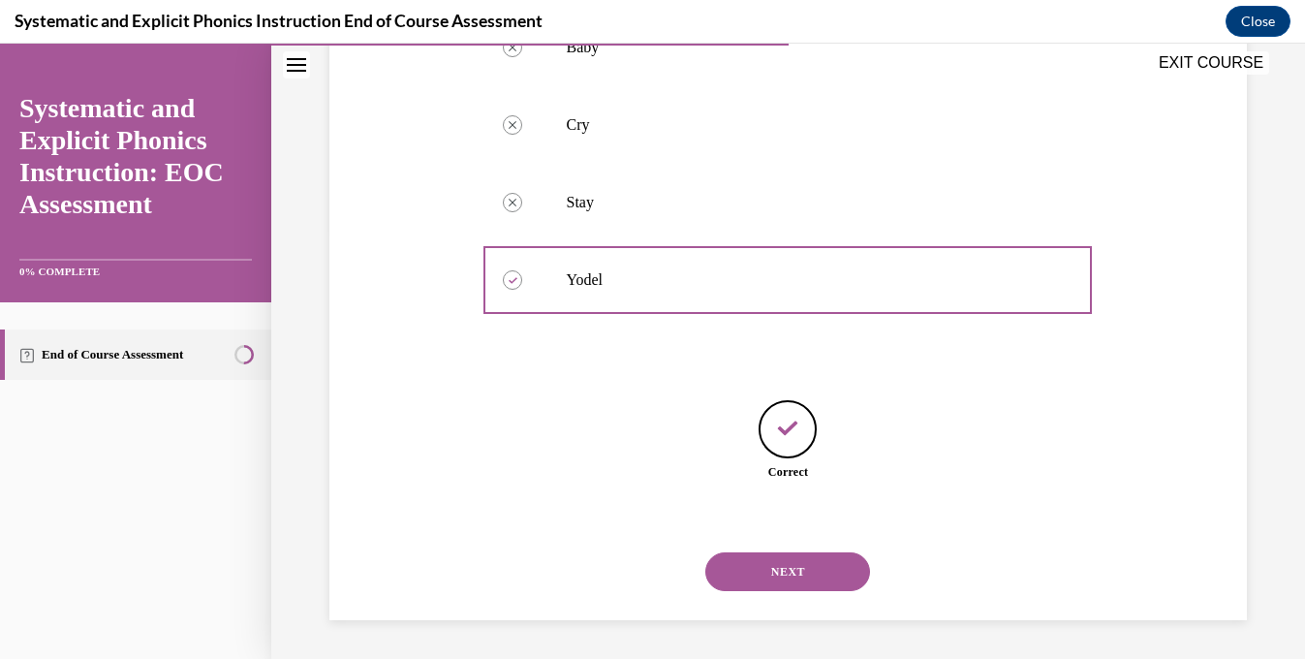
click at [756, 565] on button "NEXT" at bounding box center [787, 571] width 165 height 39
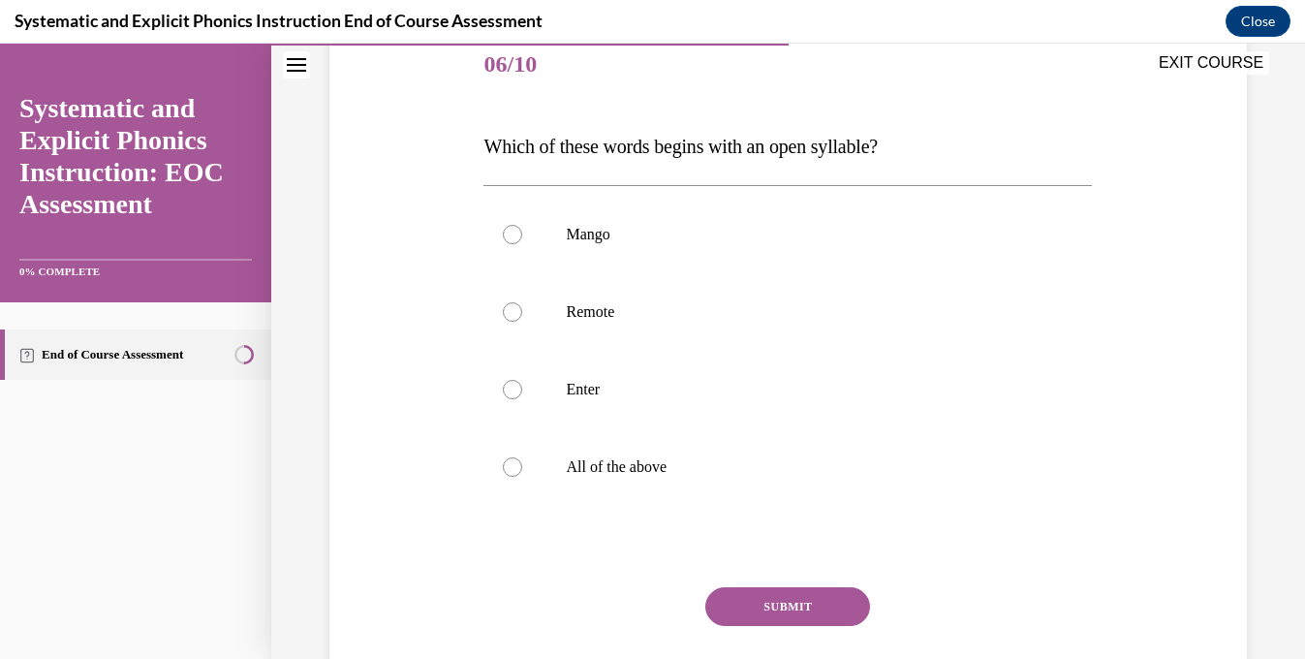
scroll to position [249, 0]
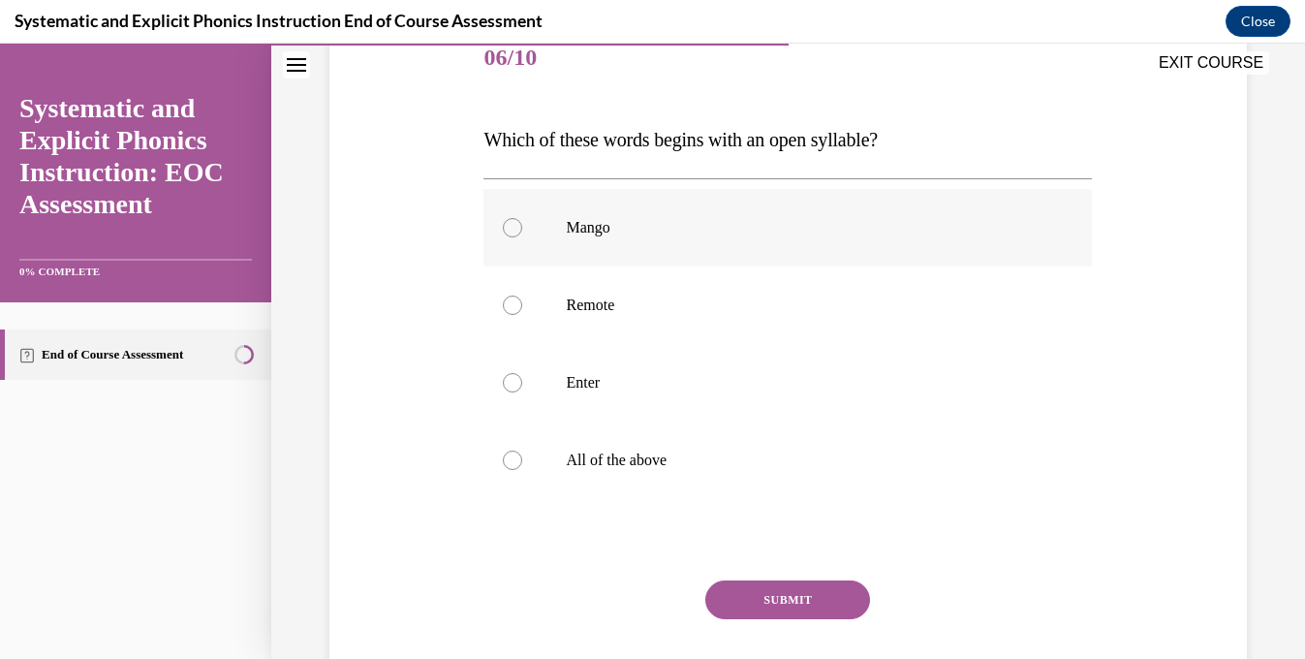
click at [601, 223] on p "Mango" at bounding box center [805, 227] width 478 height 19
click at [763, 588] on button "SUBMIT" at bounding box center [787, 599] width 165 height 39
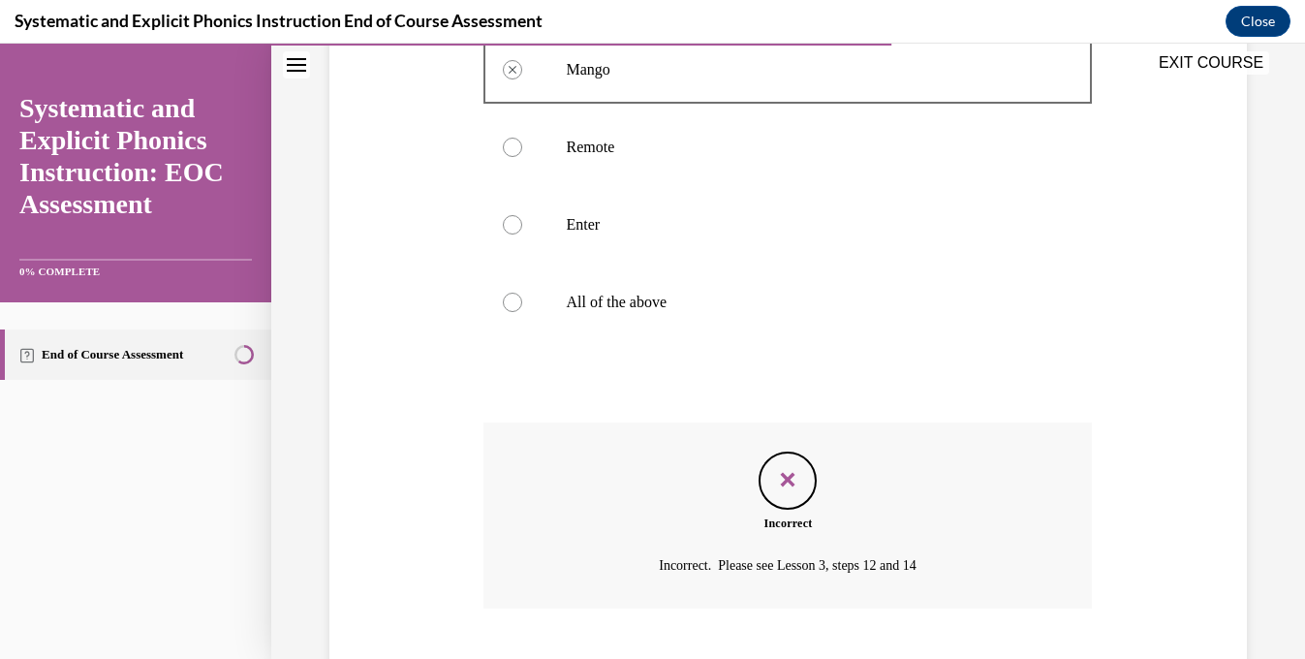
scroll to position [522, 0]
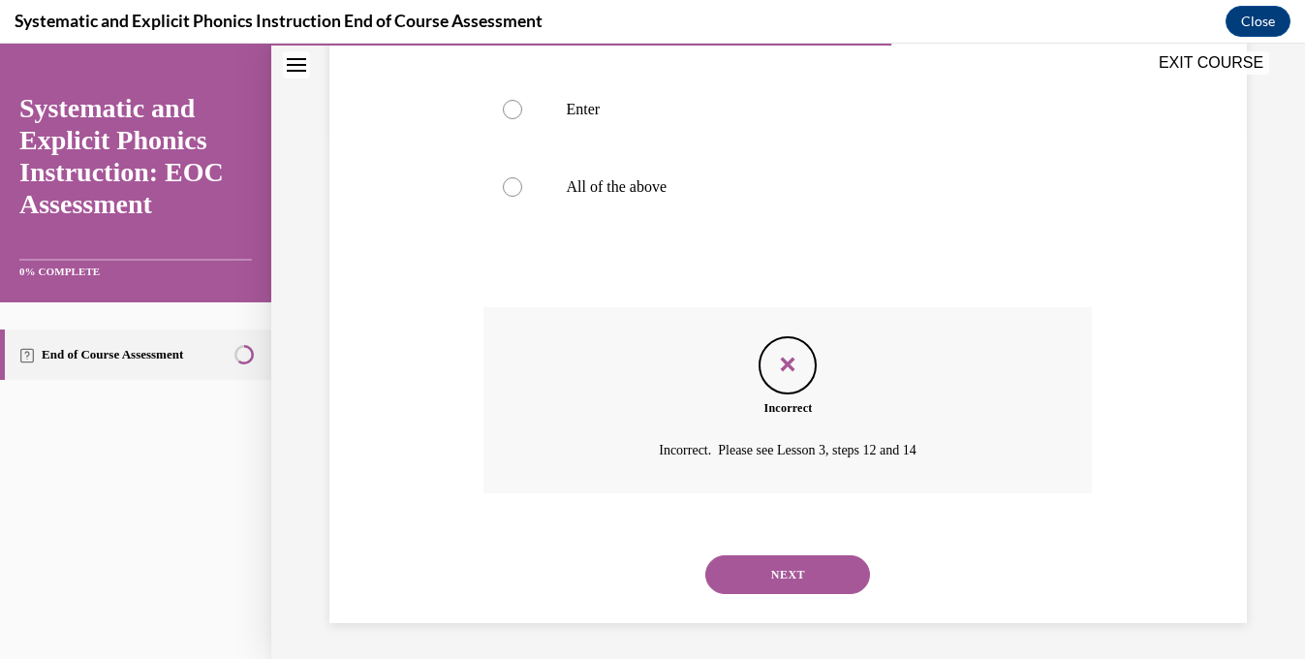
click at [763, 588] on button "NEXT" at bounding box center [787, 574] width 165 height 39
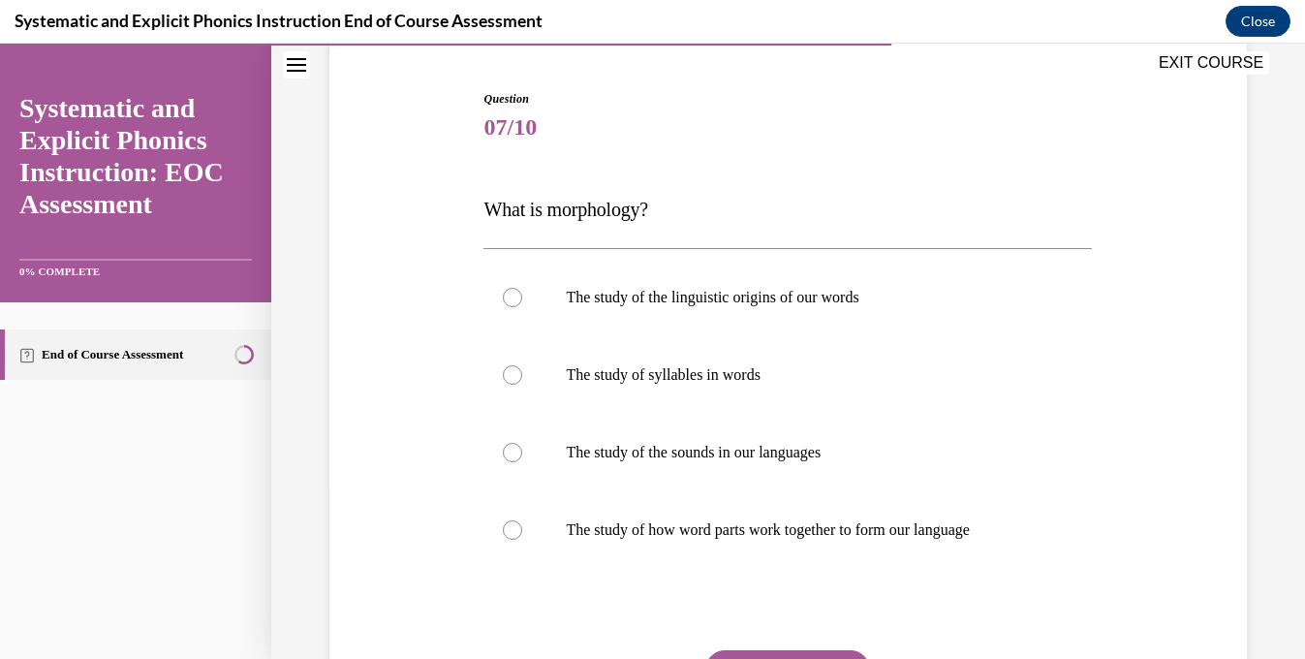
scroll to position [180, 0]
click at [721, 514] on div at bounding box center [788, 529] width 609 height 78
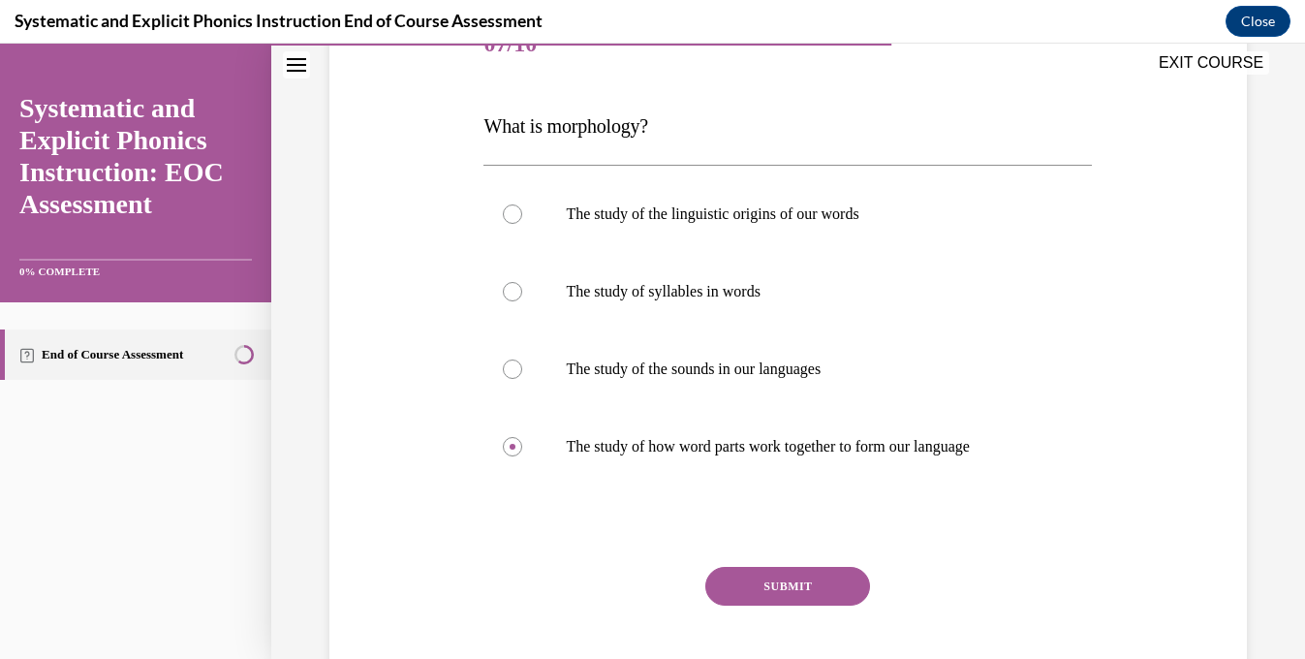
click at [747, 585] on button "SUBMIT" at bounding box center [787, 586] width 165 height 39
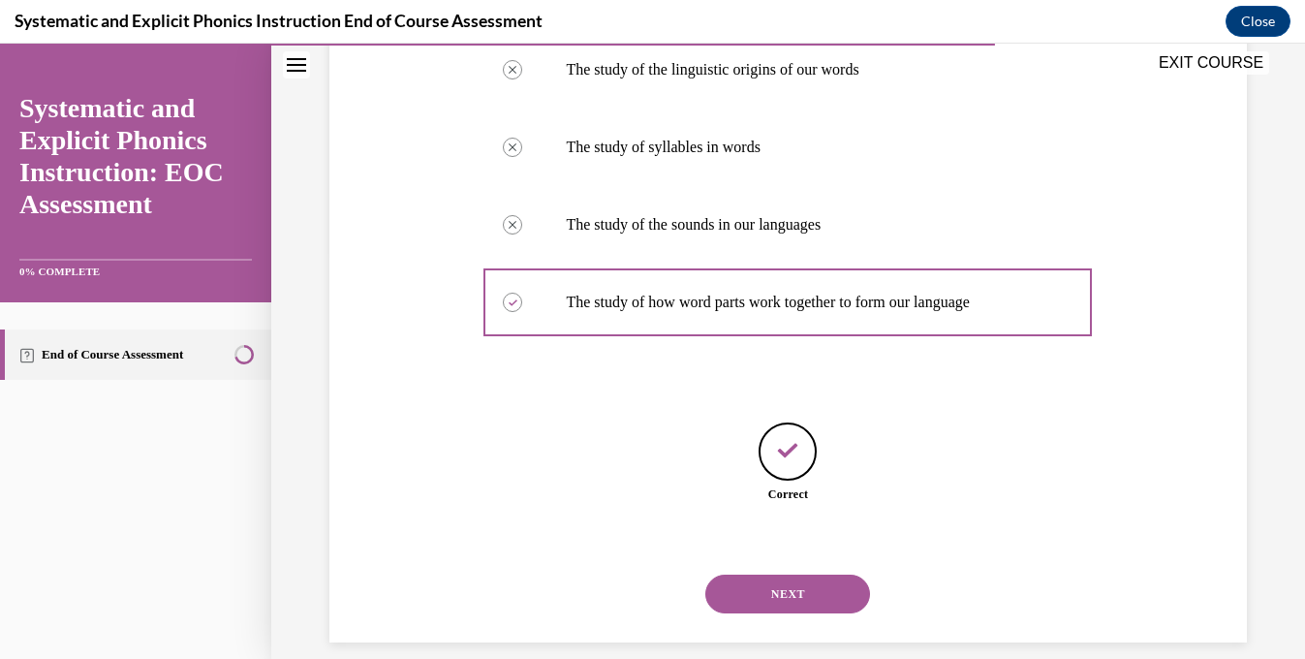
scroll to position [429, 0]
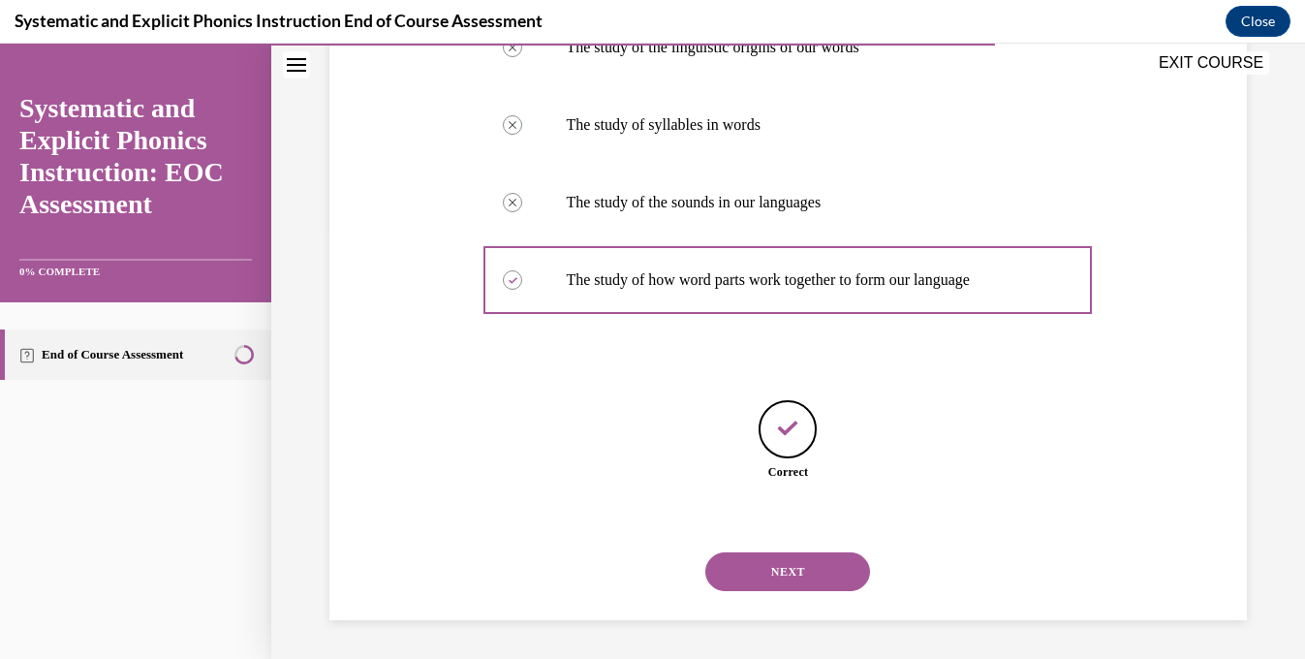
click at [749, 584] on button "NEXT" at bounding box center [787, 571] width 165 height 39
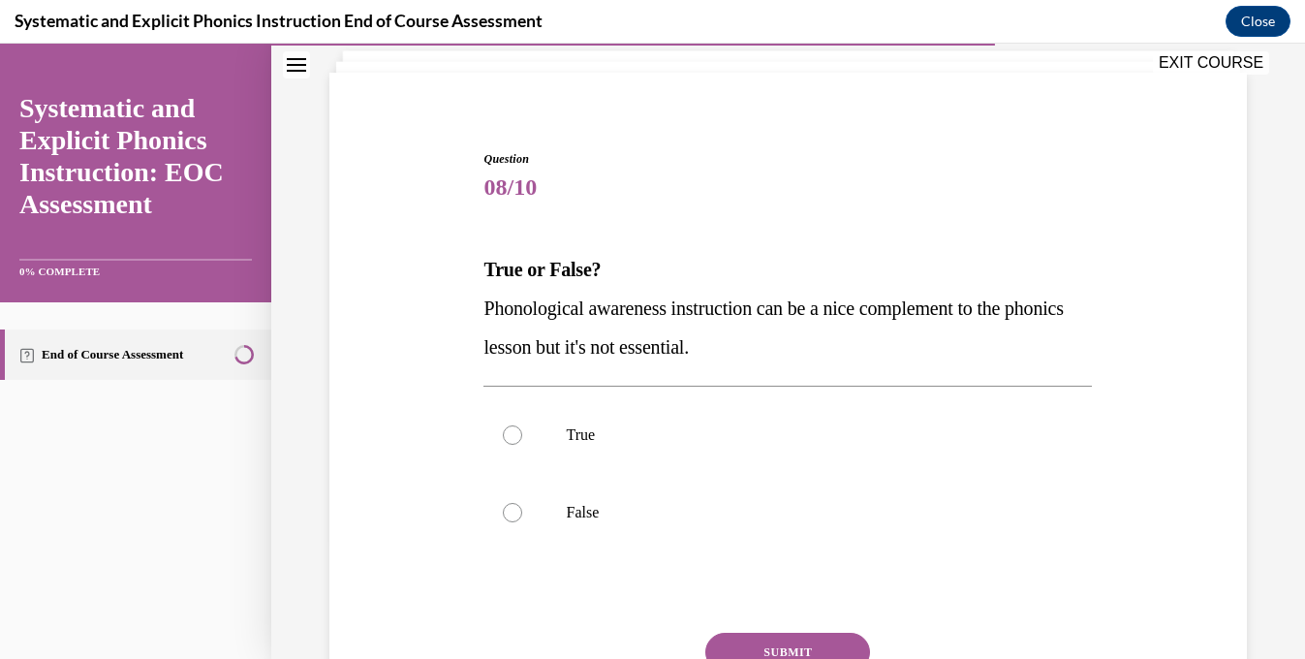
scroll to position [150, 0]
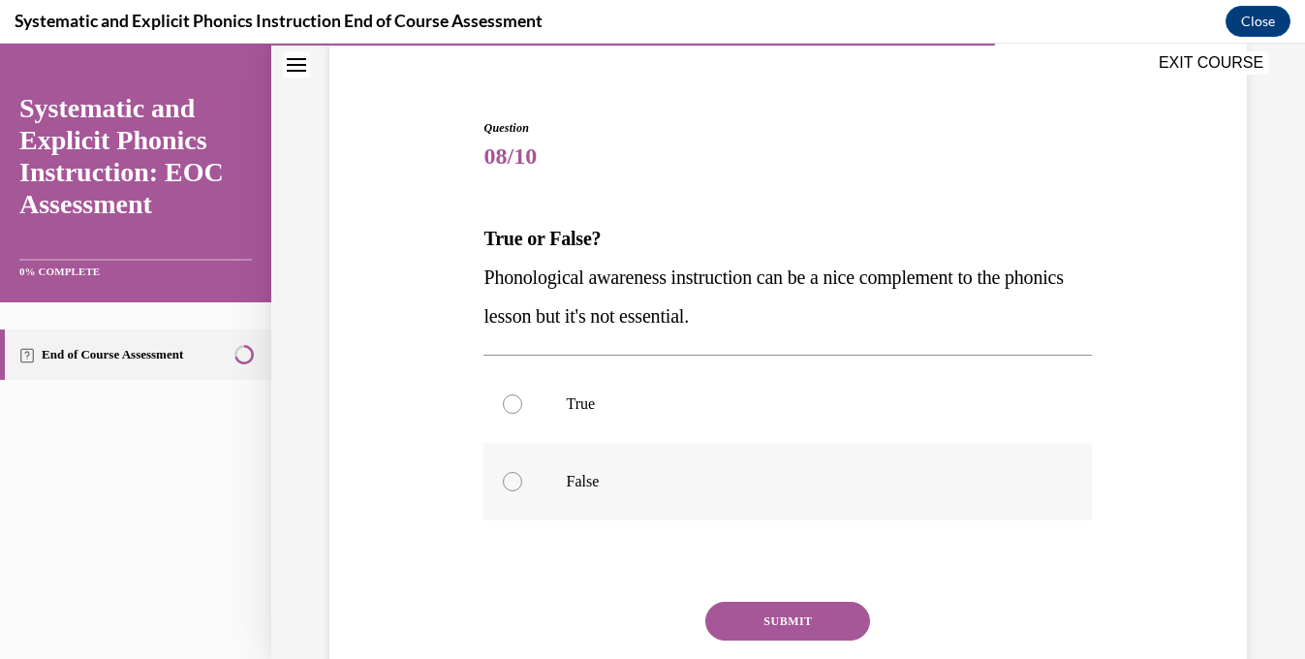
click at [638, 498] on div at bounding box center [788, 482] width 609 height 78
click at [720, 626] on button "SUBMIT" at bounding box center [787, 621] width 165 height 39
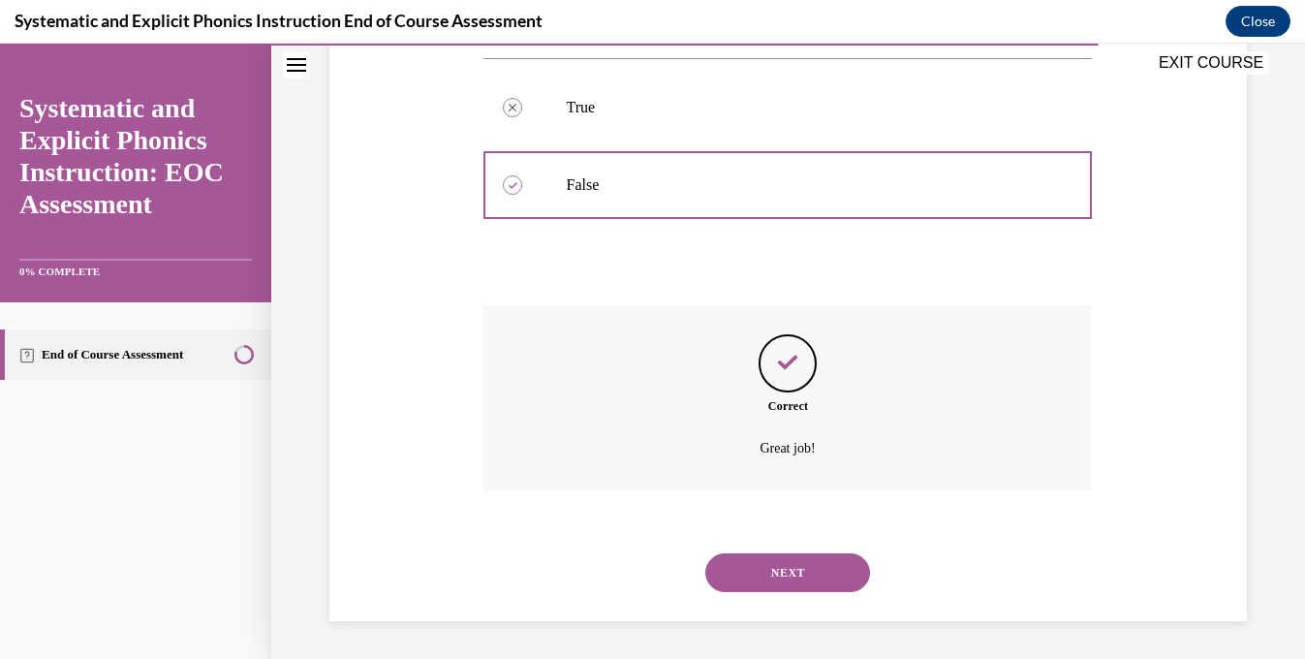
scroll to position [448, 0]
click at [747, 587] on button "NEXT" at bounding box center [787, 571] width 165 height 39
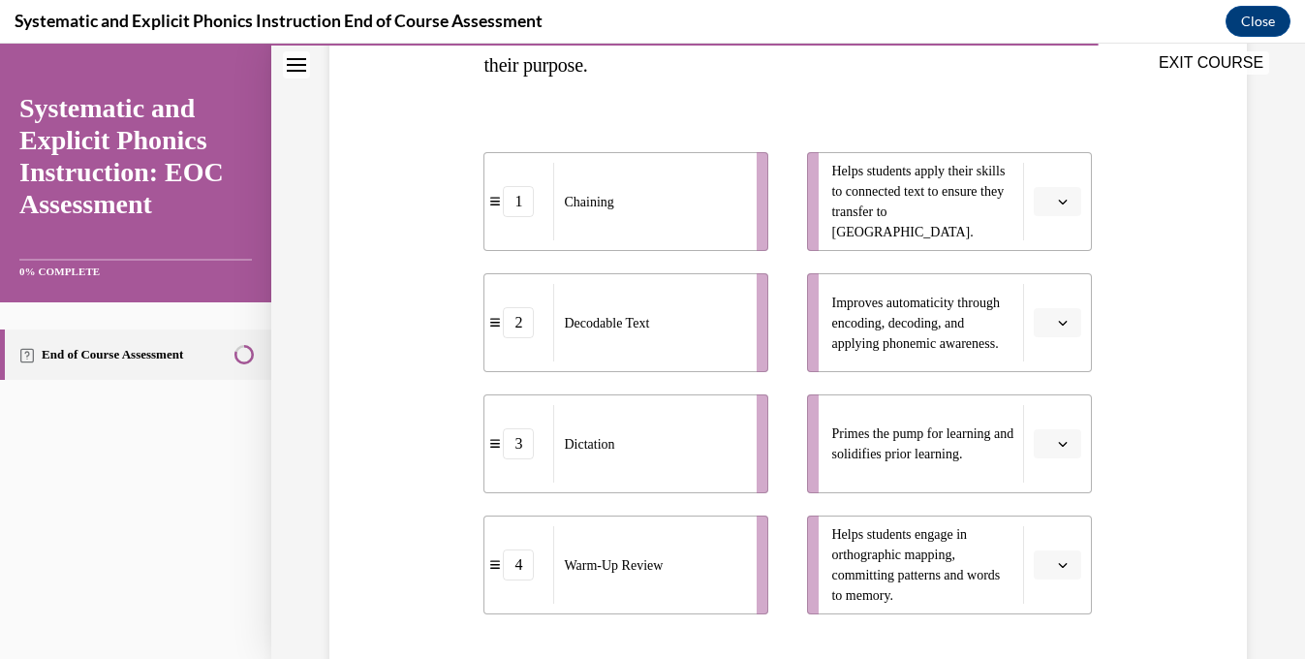
scroll to position [361, 0]
click at [1063, 448] on icon "button" at bounding box center [1063, 445] width 10 height 10
click at [1066, 406] on div "4" at bounding box center [1055, 401] width 48 height 39
click at [1072, 202] on button "button" at bounding box center [1057, 202] width 47 height 29
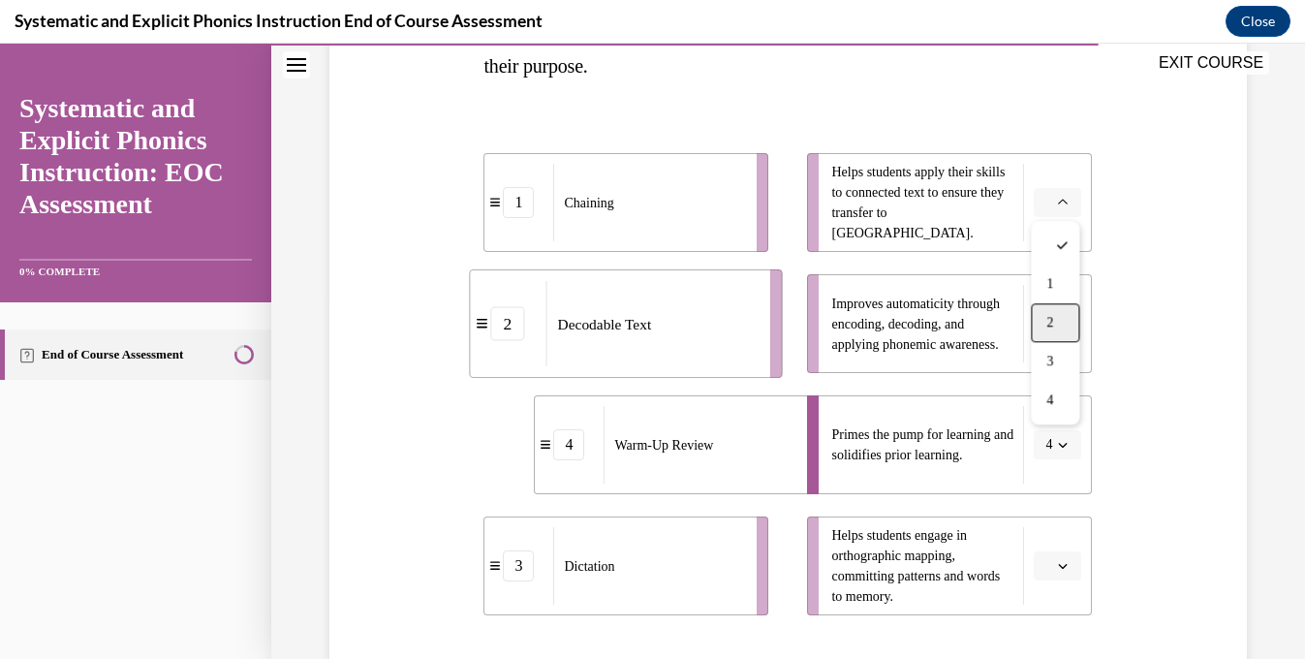
click at [1056, 312] on div "2" at bounding box center [1055, 322] width 48 height 39
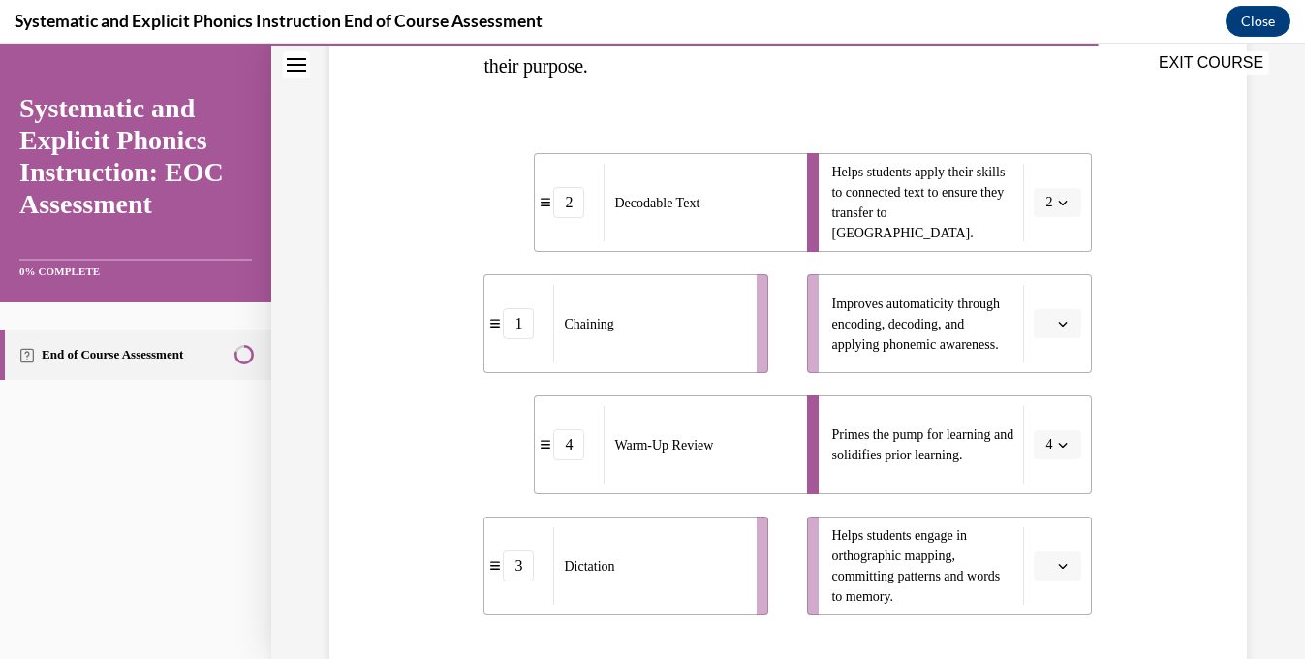
click at [1065, 579] on button "button" at bounding box center [1057, 565] width 47 height 29
click at [1047, 406] on span "1" at bounding box center [1050, 406] width 7 height 16
click at [1057, 321] on span "button" at bounding box center [1063, 324] width 14 height 14
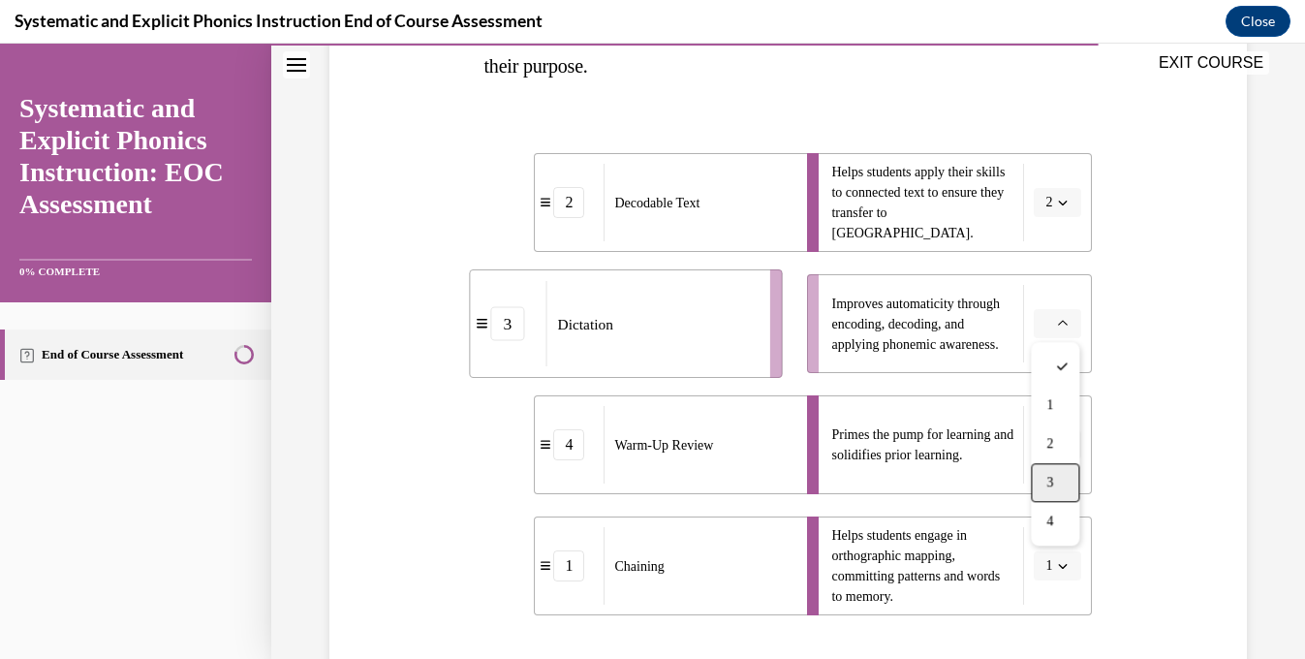
click at [1060, 484] on div "3" at bounding box center [1055, 482] width 48 height 39
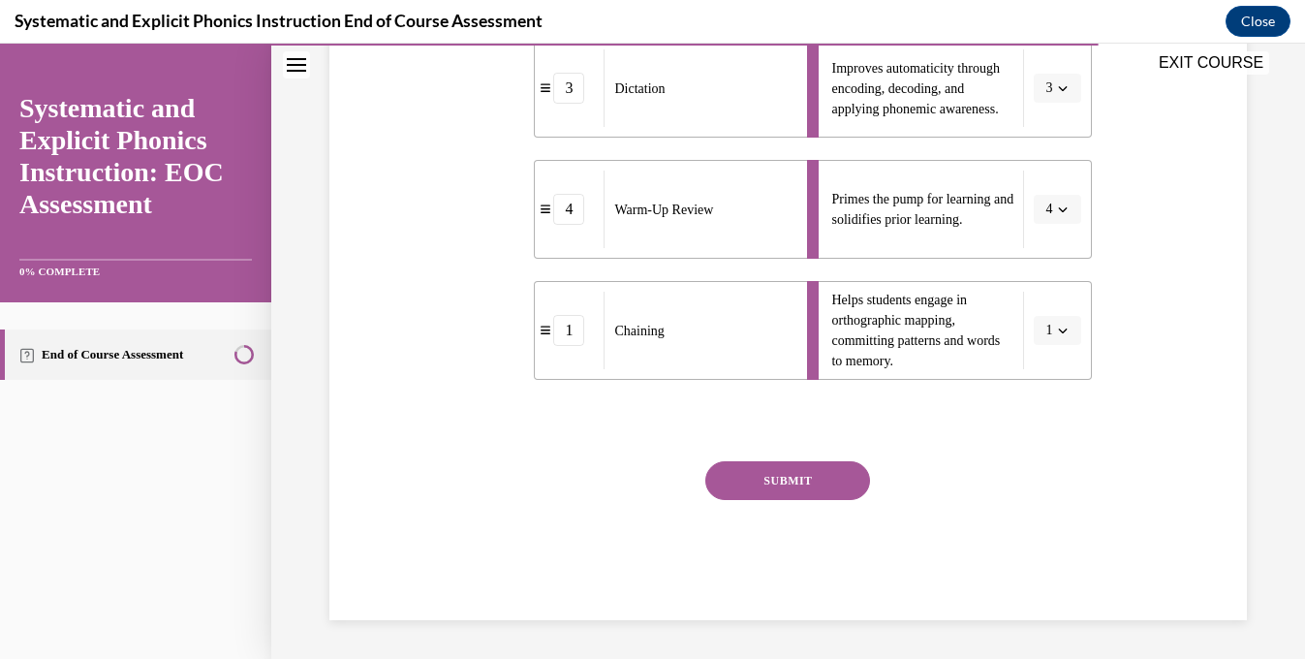
click at [851, 484] on button "SUBMIT" at bounding box center [787, 480] width 165 height 39
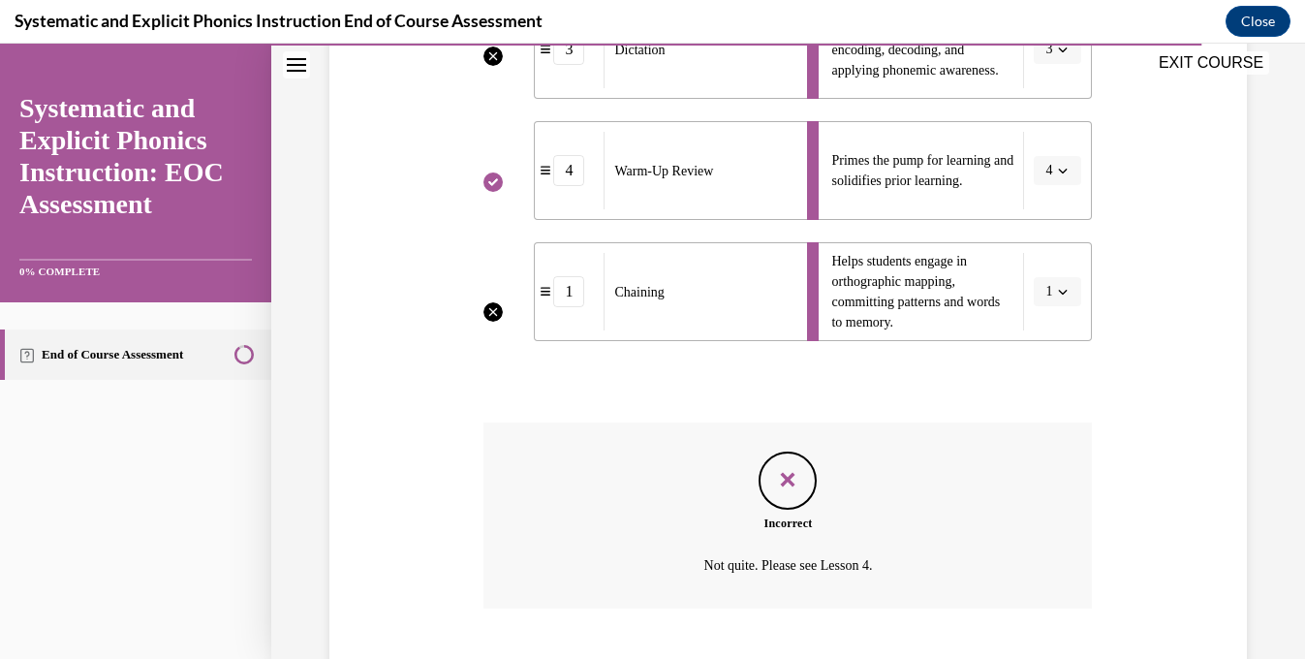
scroll to position [754, 0]
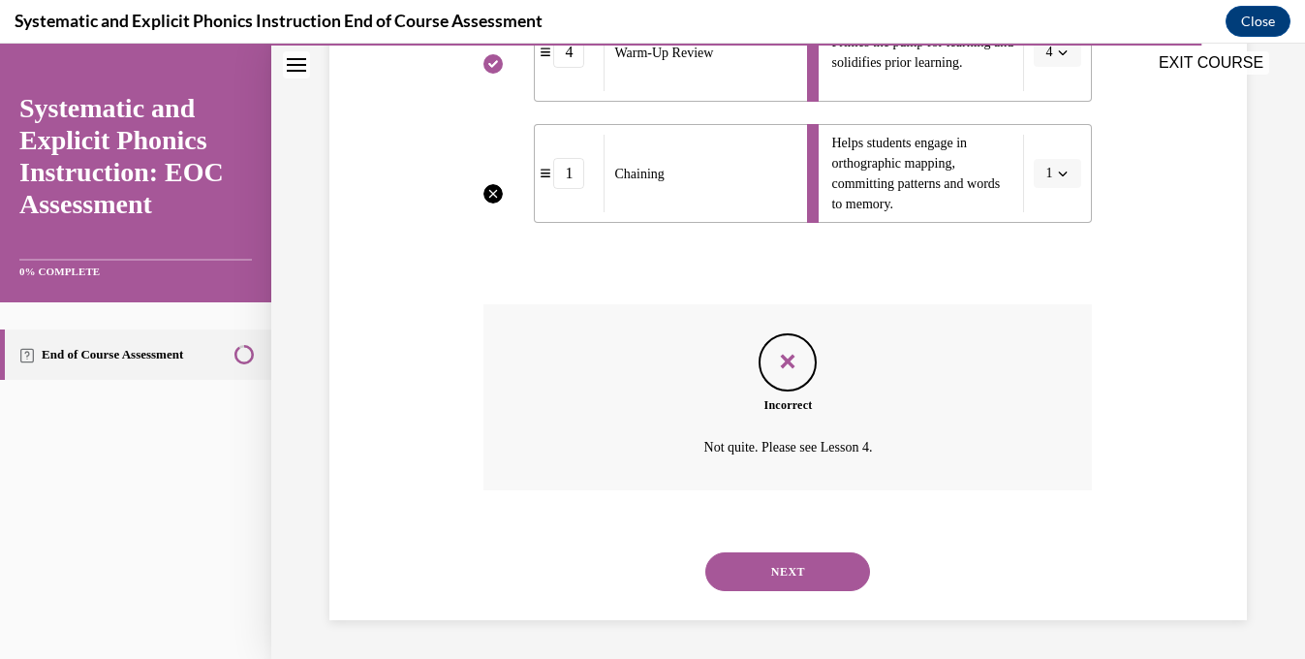
click at [837, 553] on button "NEXT" at bounding box center [787, 571] width 165 height 39
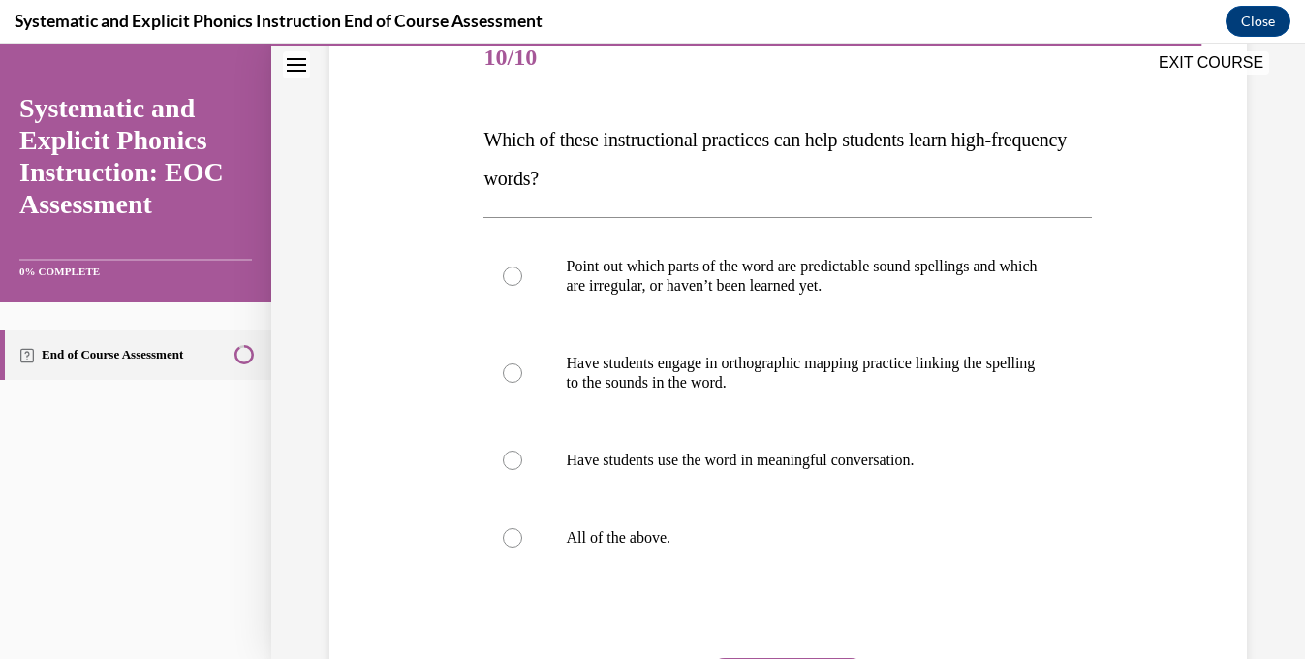
scroll to position [251, 0]
click at [837, 553] on div at bounding box center [788, 536] width 609 height 78
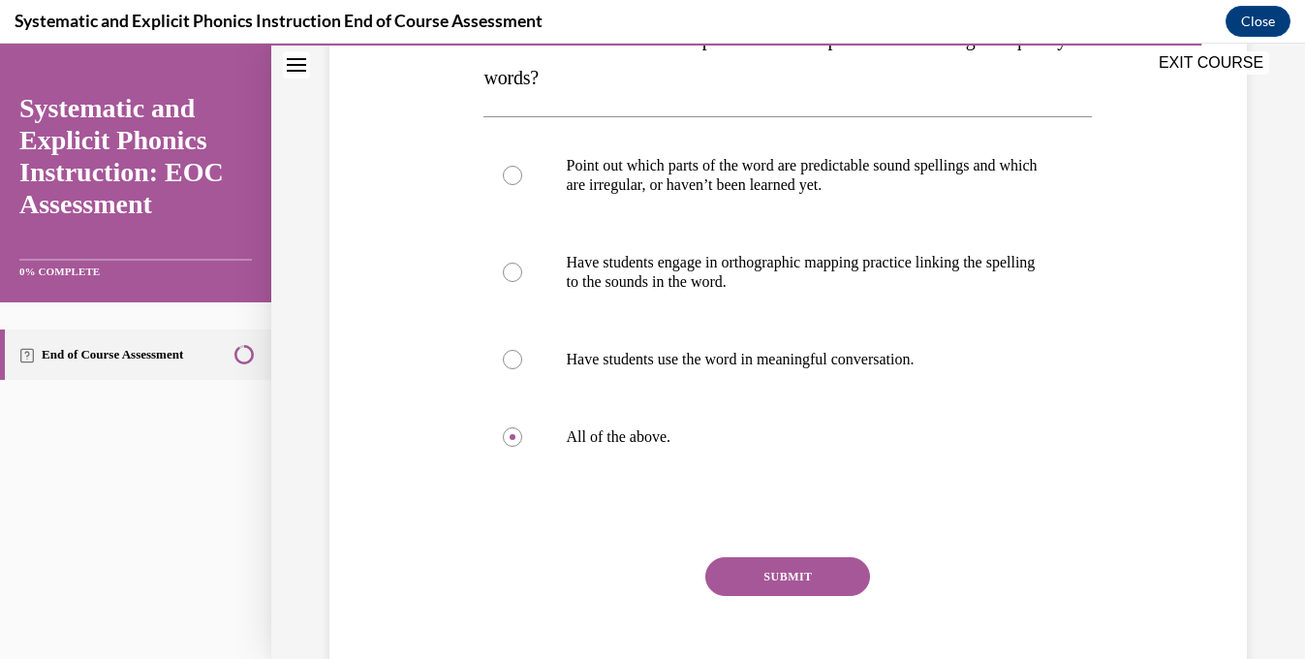
click at [830, 583] on button "SUBMIT" at bounding box center [787, 576] width 165 height 39
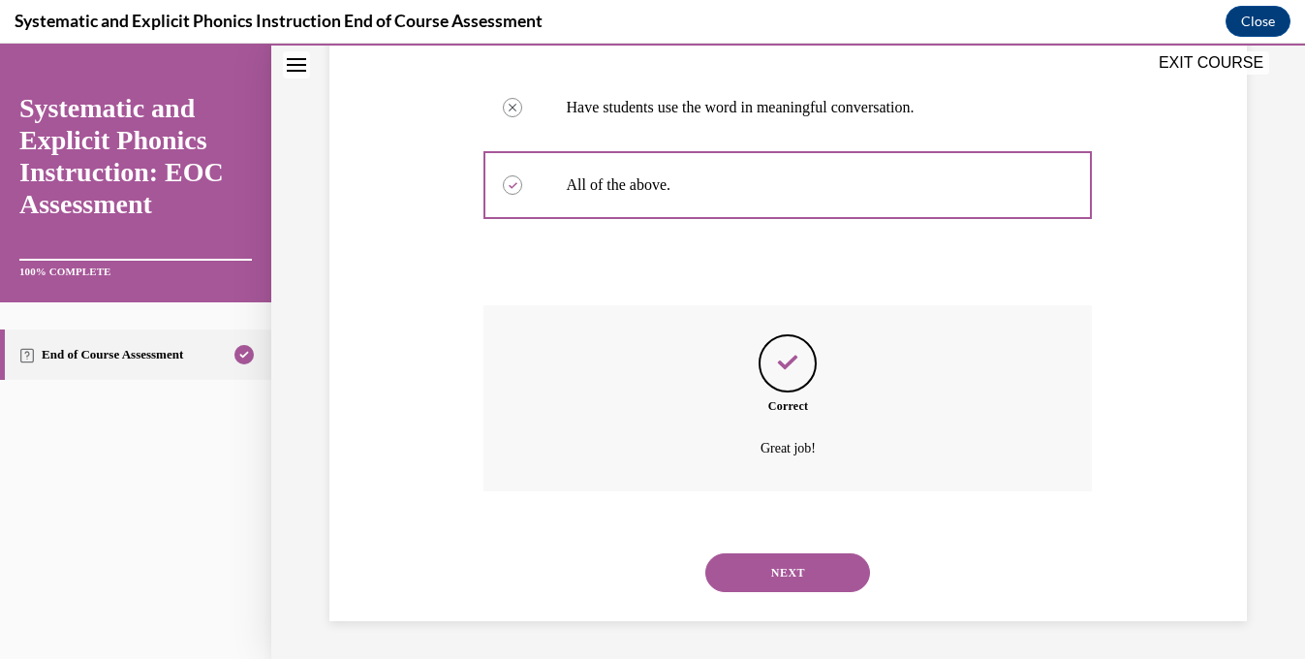
scroll to position [603, 0]
click at [827, 570] on button "NEXT" at bounding box center [787, 571] width 165 height 39
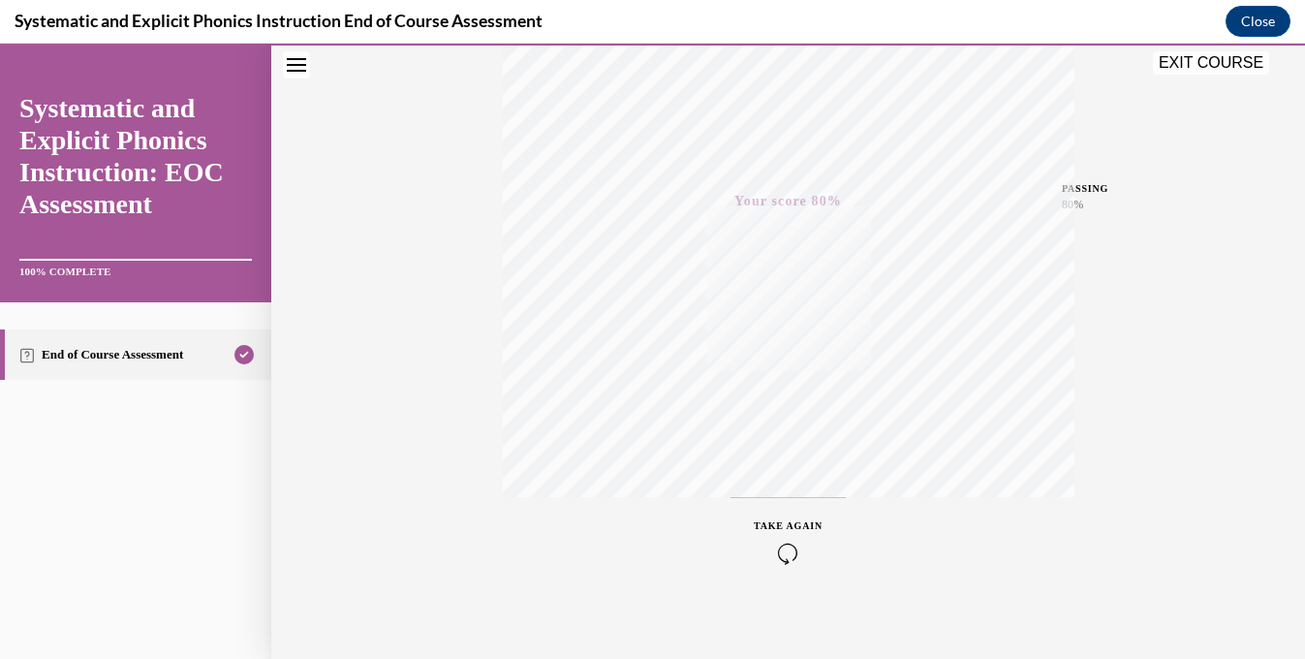
scroll to position [378, 0]
click at [1180, 61] on button "EXIT COURSE" at bounding box center [1211, 62] width 116 height 23
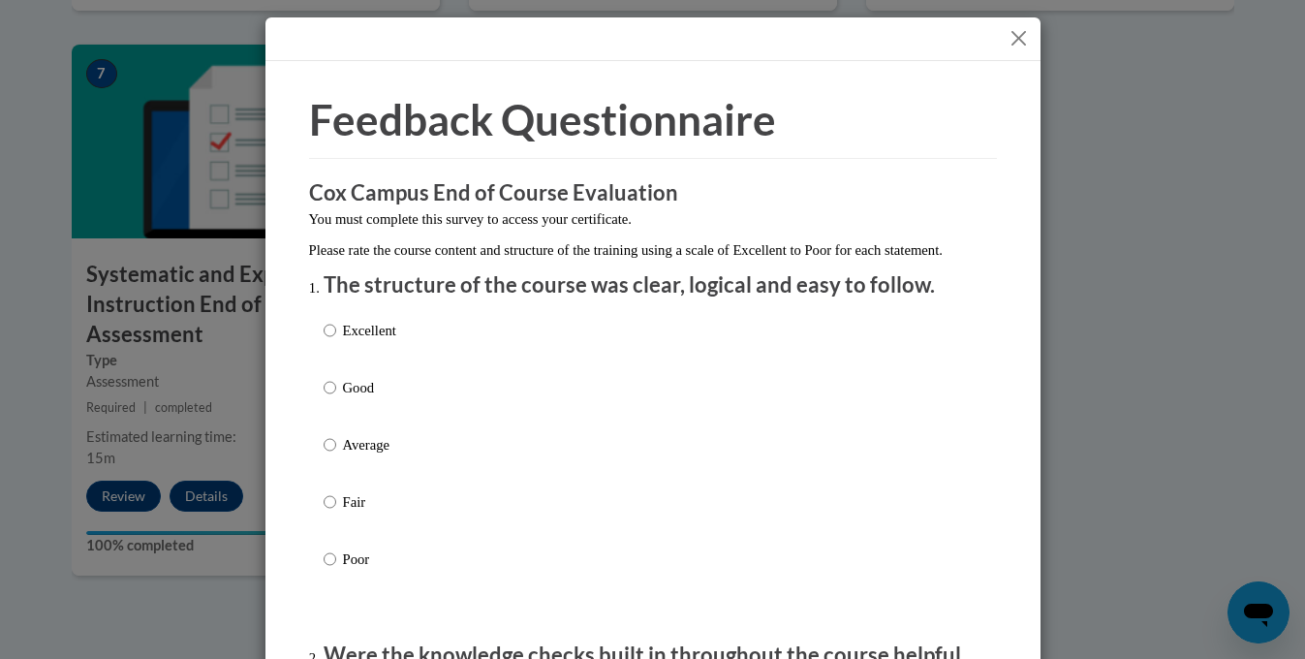
click at [1018, 32] on button "Close" at bounding box center [1019, 38] width 24 height 24
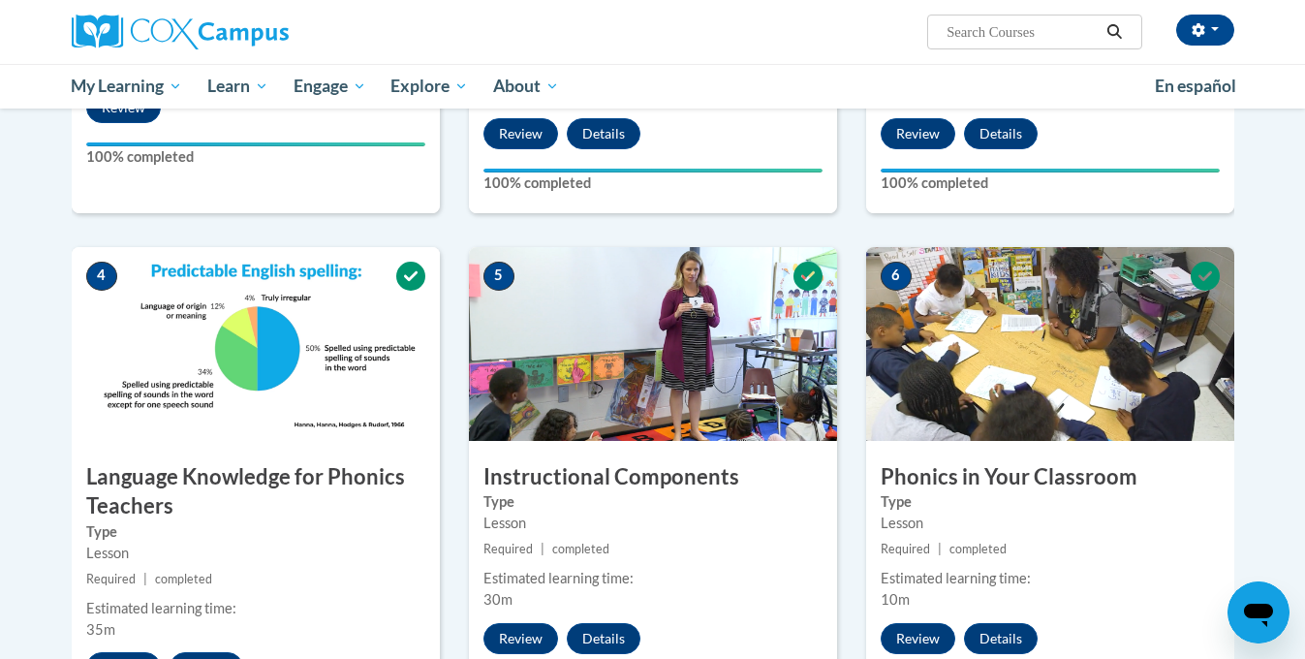
scroll to position [0, 0]
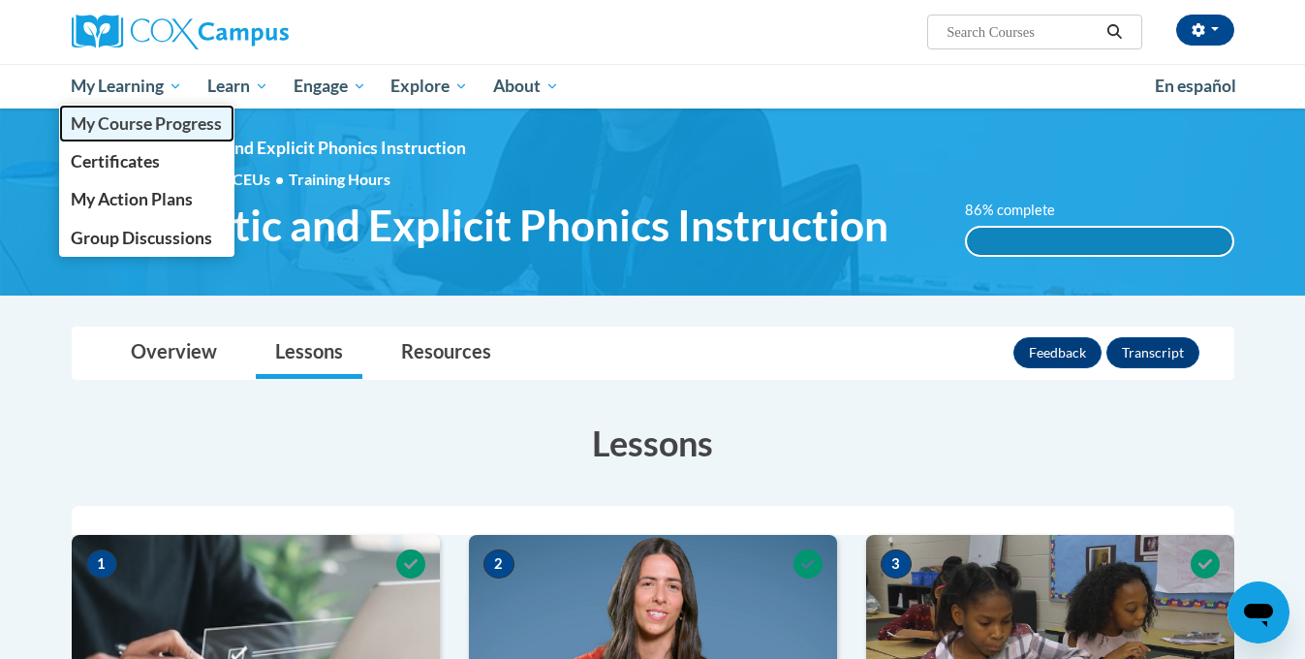
click at [153, 137] on link "My Course Progress" at bounding box center [147, 124] width 176 height 38
